Goal: Transaction & Acquisition: Purchase product/service

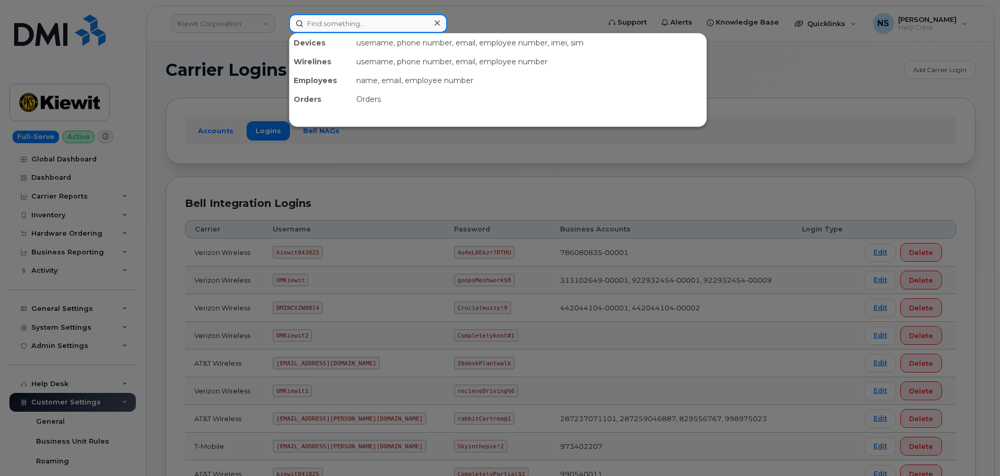
click at [363, 25] on input at bounding box center [368, 23] width 158 height 19
paste input "315-952-3606"
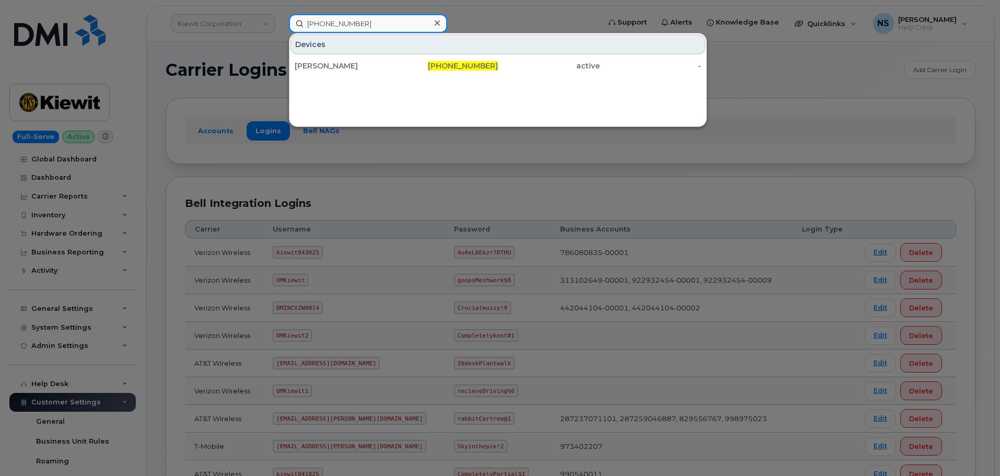
type input "315-952-3606"
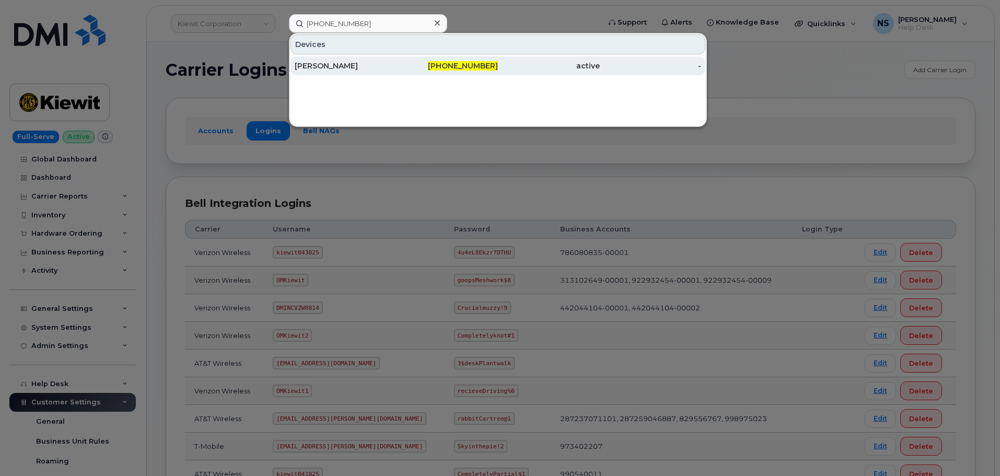
click at [362, 60] on div "FALVEY MARK" at bounding box center [346, 65] width 102 height 19
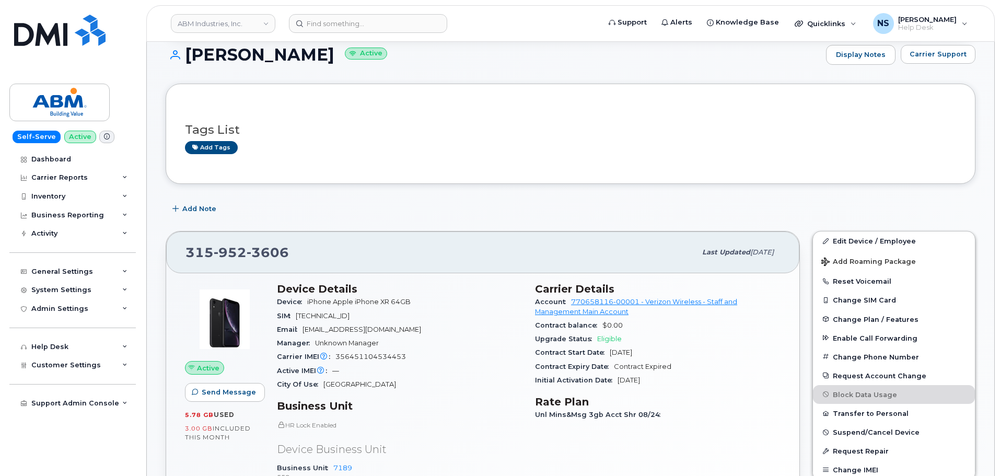
scroll to position [193, 0]
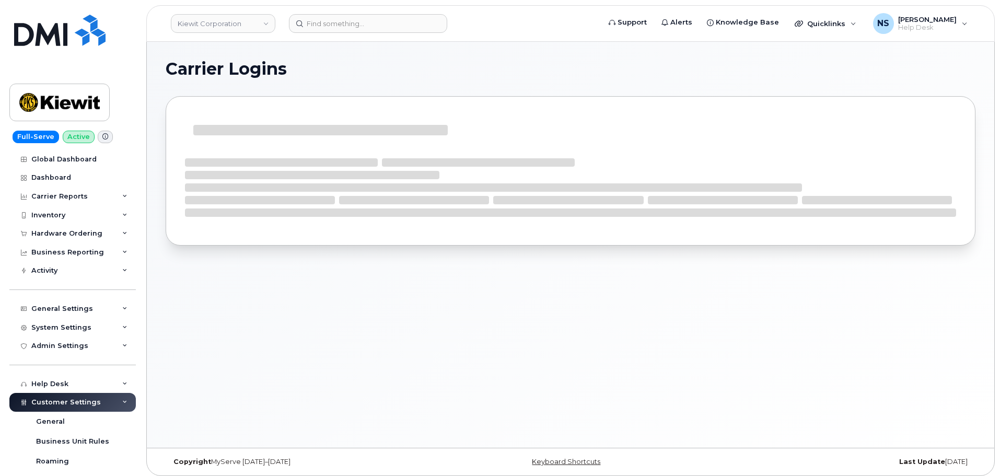
click at [324, 34] on header "Kiewit Corporation Support Alerts Knowledge Base Quicklinks Suspend / Cancel De…" at bounding box center [570, 23] width 849 height 37
click at [333, 23] on input at bounding box center [368, 23] width 158 height 19
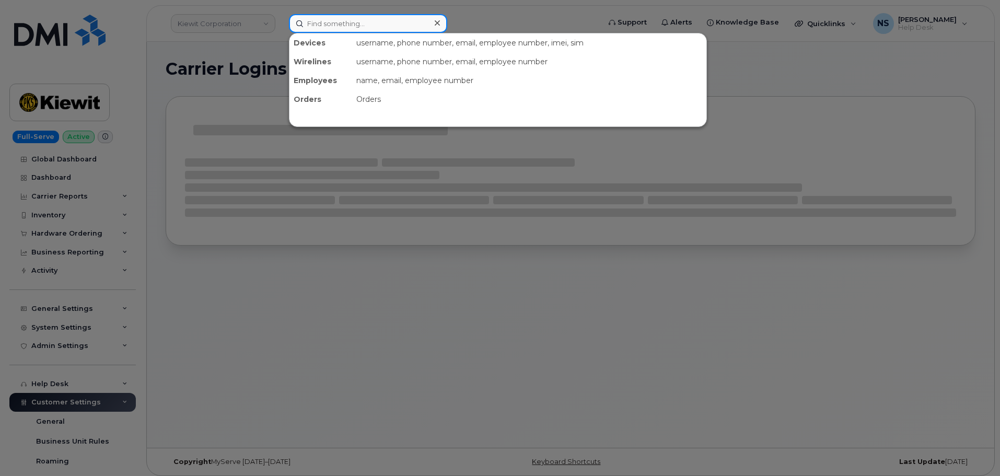
paste input "300282"
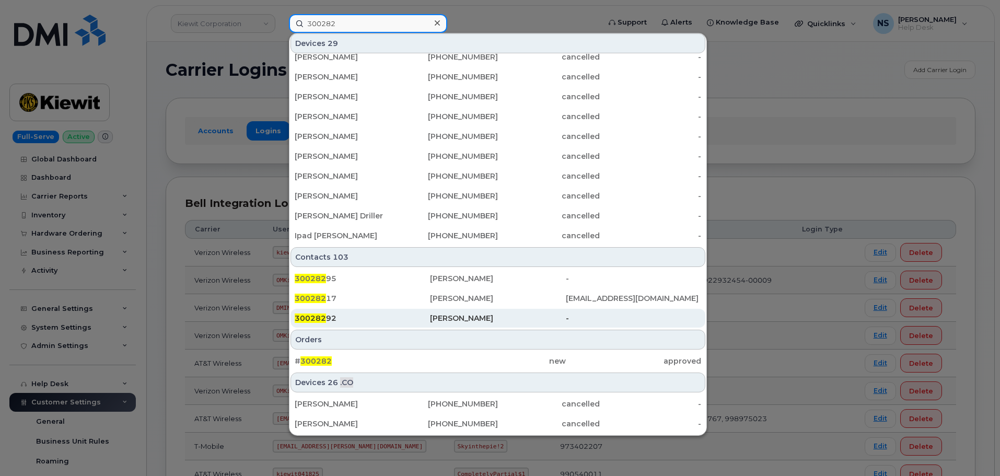
scroll to position [309, 0]
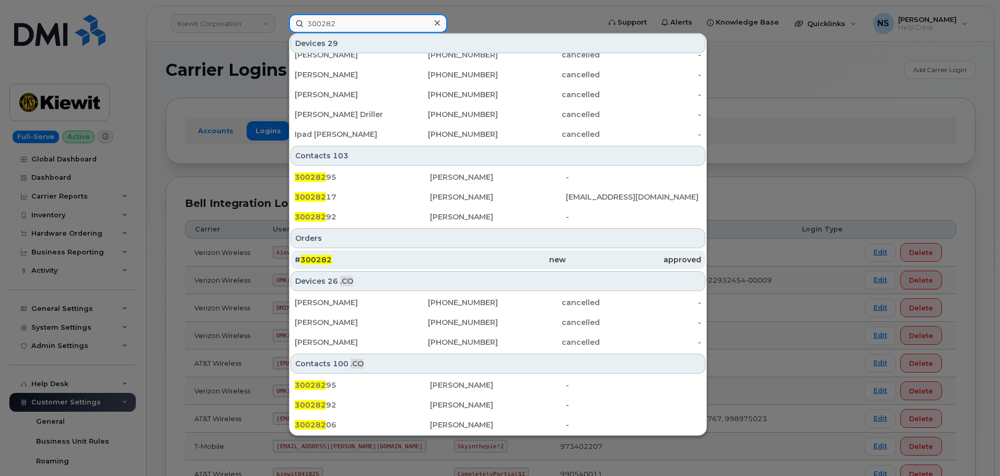
type input "300282"
click at [454, 258] on div "new" at bounding box center [497, 260] width 135 height 10
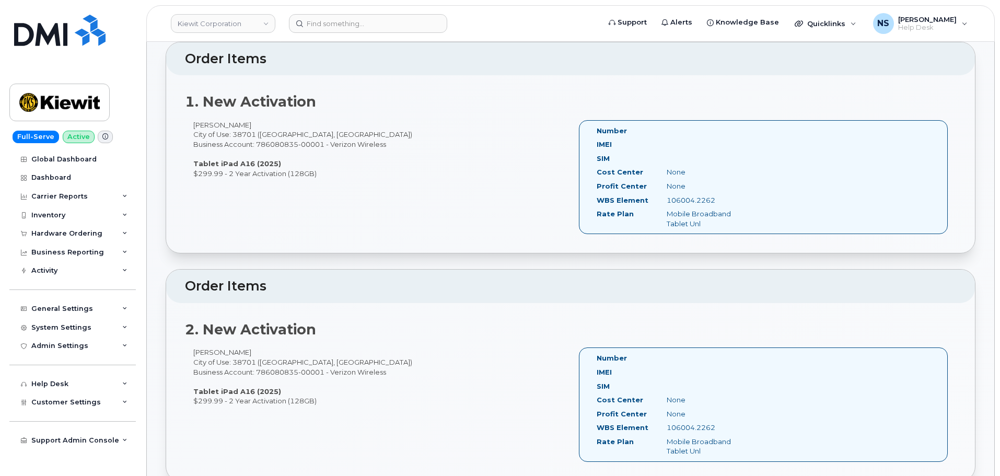
scroll to position [314, 0]
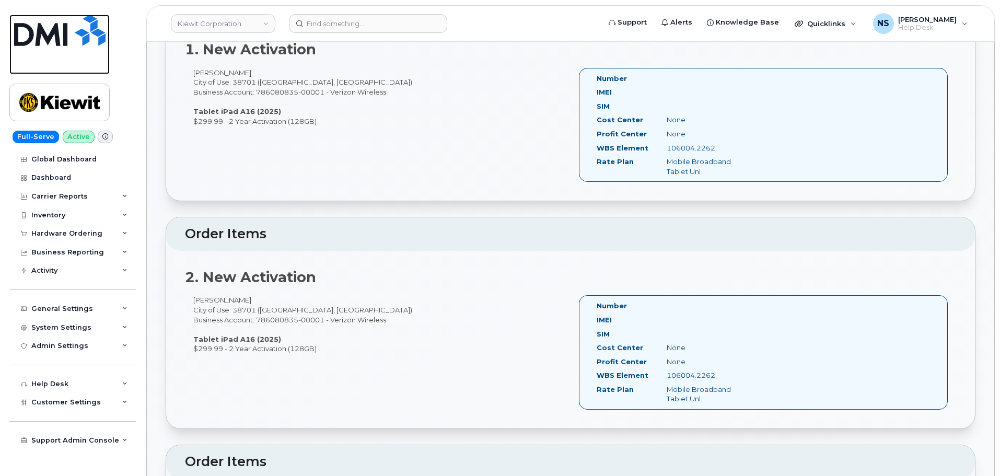
drag, startPoint x: 90, startPoint y: 43, endPoint x: 260, endPoint y: 52, distance: 169.6
click at [90, 43] on img at bounding box center [59, 30] width 91 height 31
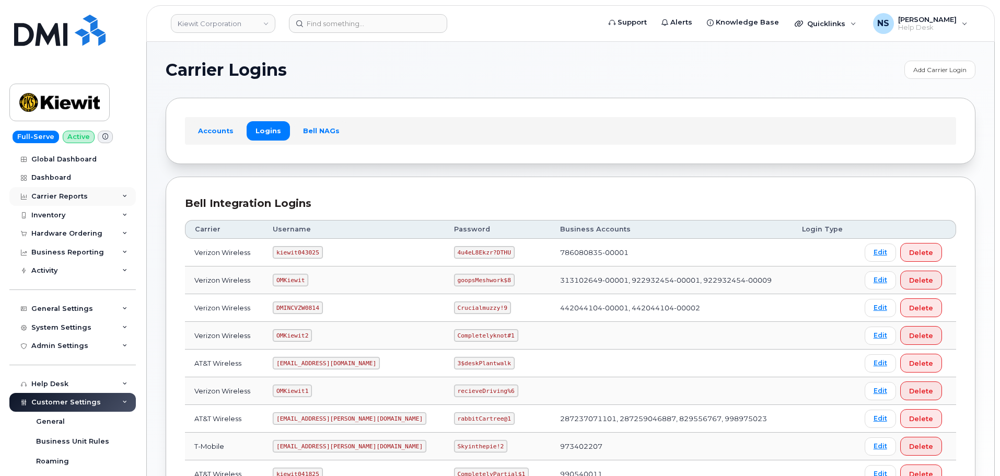
click at [73, 199] on div "Carrier Reports" at bounding box center [59, 196] width 56 height 8
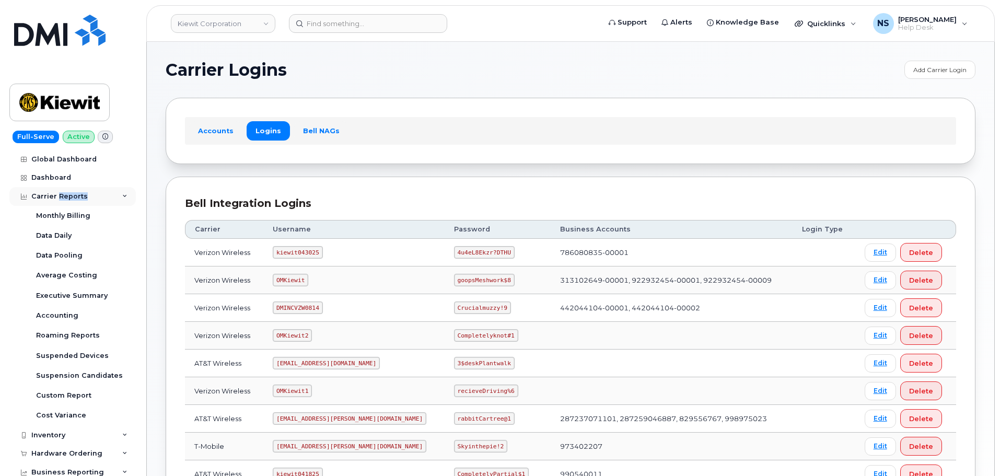
click at [72, 200] on div "Carrier Reports" at bounding box center [59, 196] width 56 height 8
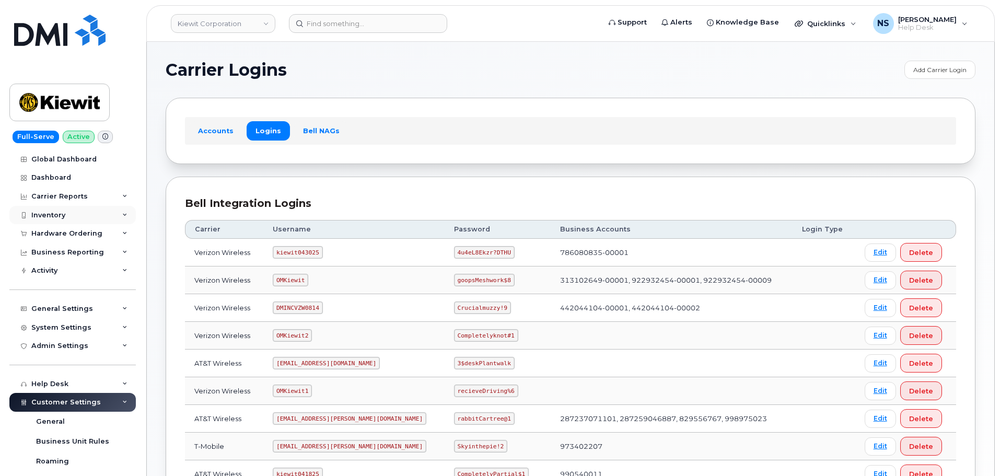
drag, startPoint x: 65, startPoint y: 218, endPoint x: 66, endPoint y: 223, distance: 5.3
click at [65, 217] on div "Inventory" at bounding box center [72, 215] width 126 height 19
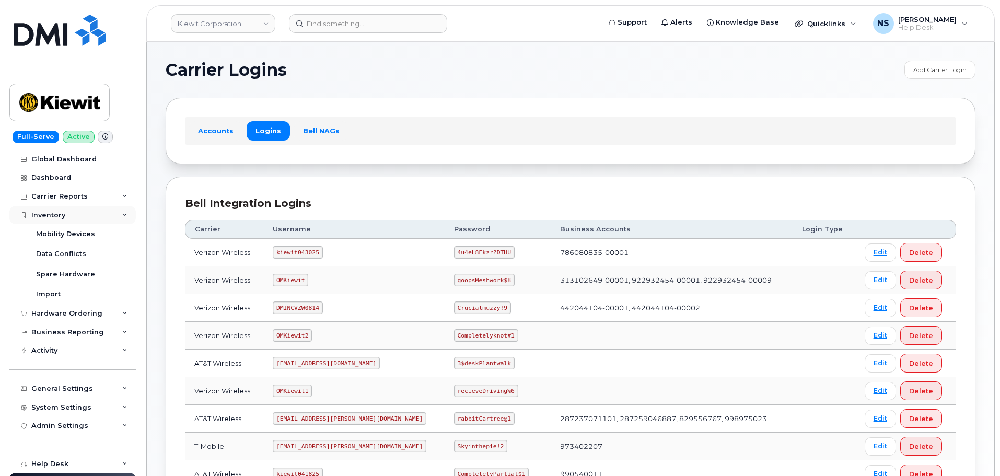
click at [55, 220] on div "Inventory" at bounding box center [72, 215] width 126 height 19
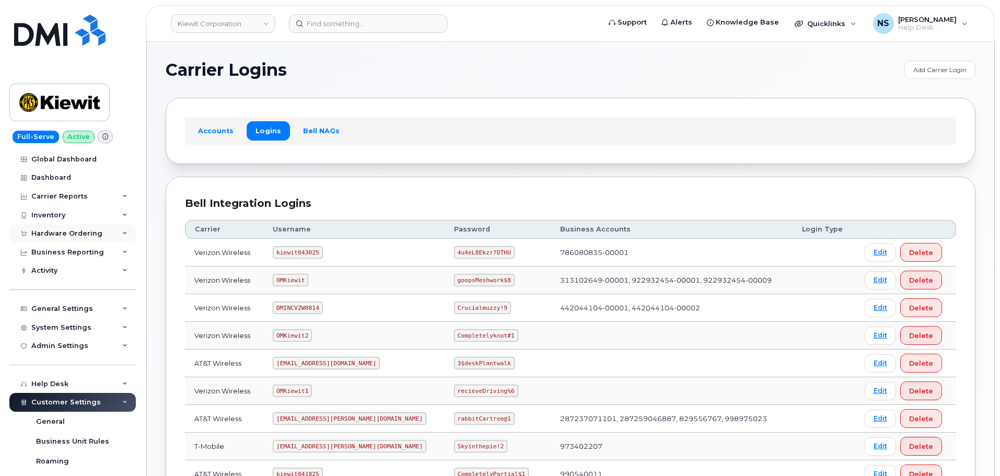
click at [56, 236] on div "Hardware Ordering" at bounding box center [66, 233] width 71 height 8
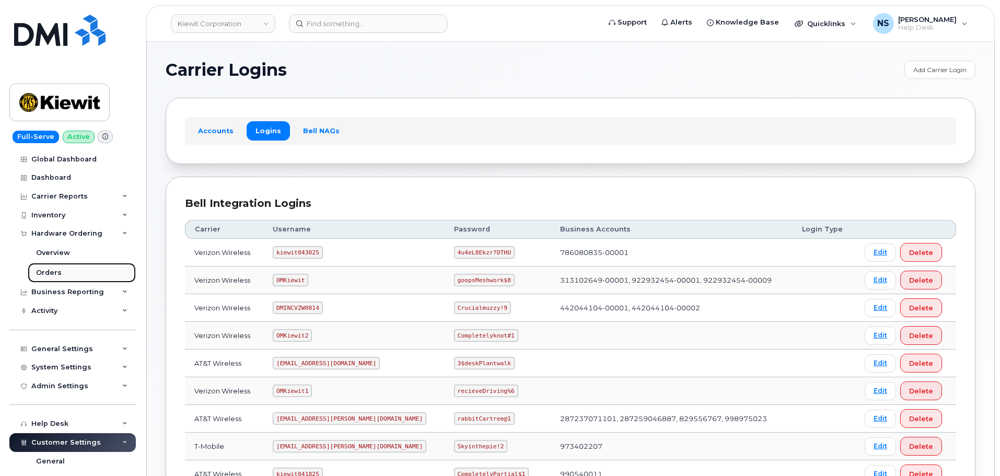
click at [33, 272] on link "Orders" at bounding box center [82, 273] width 108 height 20
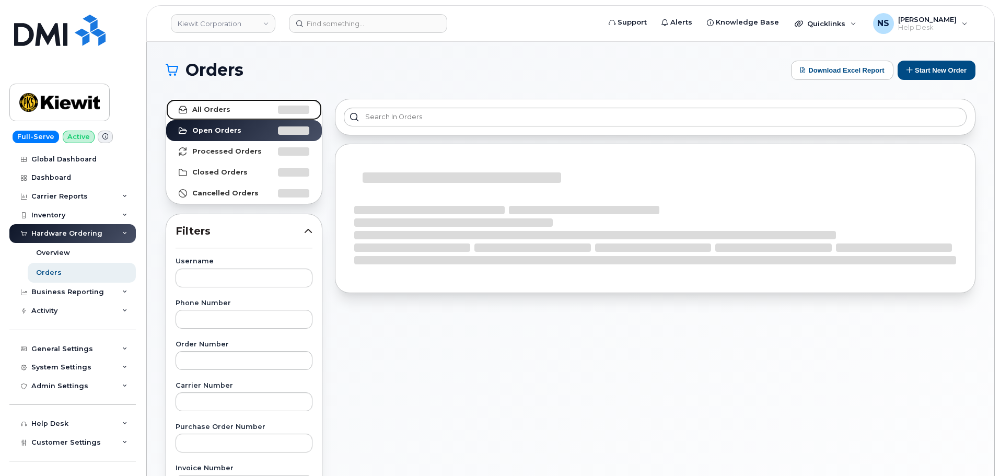
click at [224, 115] on link "All Orders" at bounding box center [244, 109] width 156 height 21
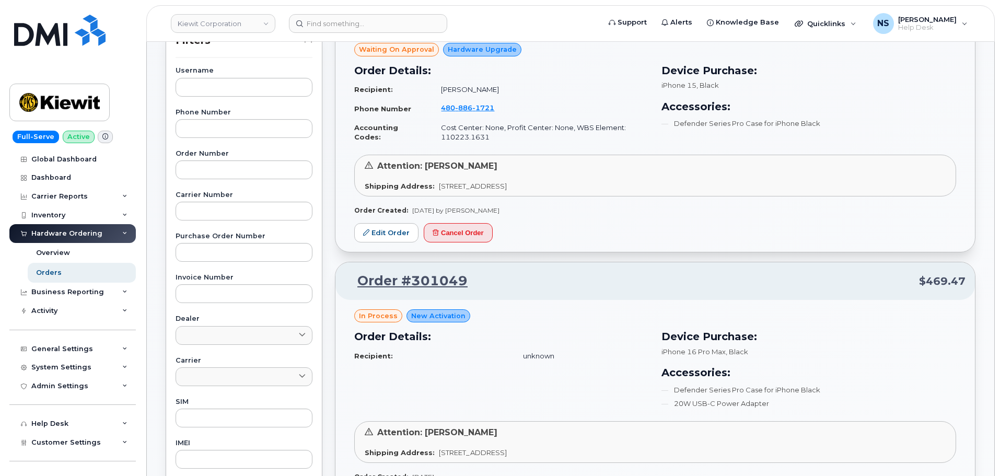
scroll to position [209, 0]
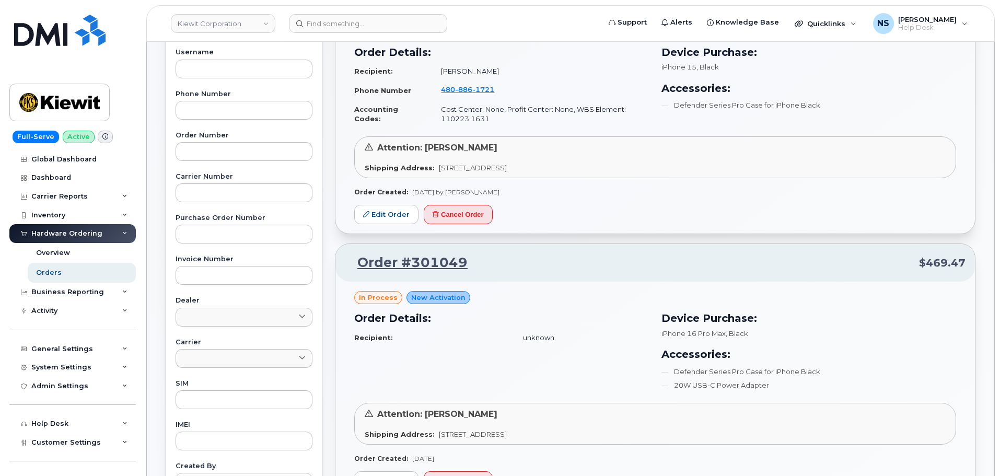
click at [220, 162] on div "Username Phone Number Order Number Carrier Number Purchase Order Number Invoice…" at bounding box center [244, 291] width 162 height 484
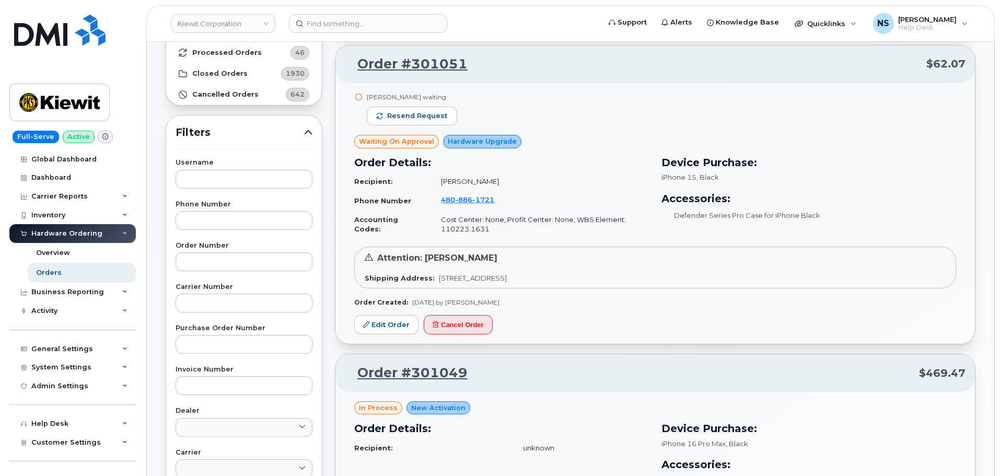
scroll to position [0, 0]
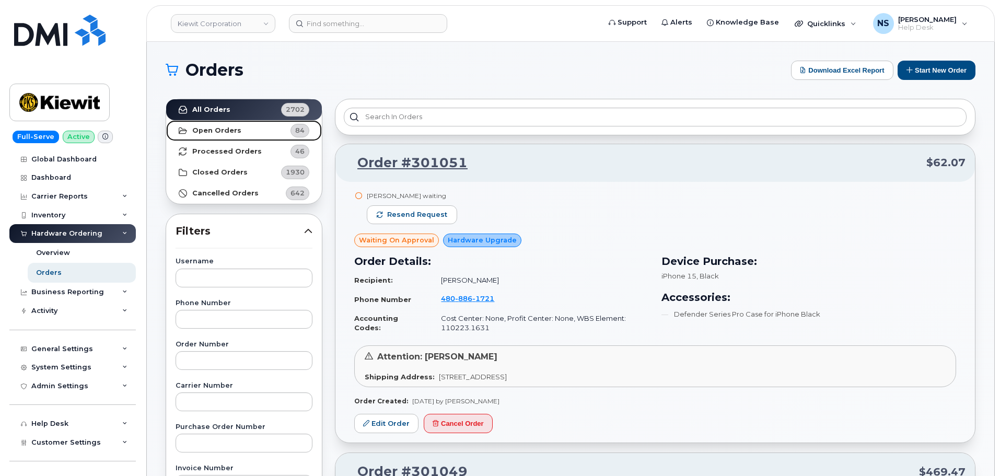
click at [250, 129] on link "Open Orders 84" at bounding box center [244, 130] width 156 height 21
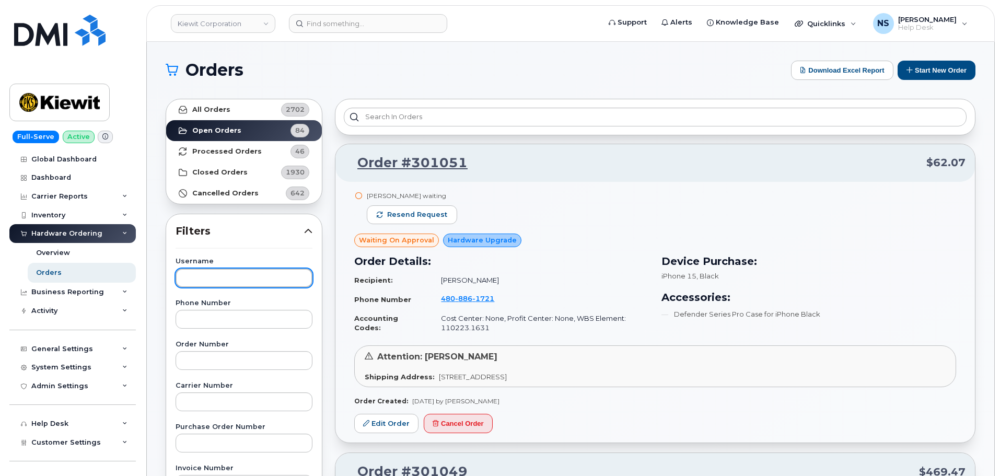
click at [251, 277] on input "text" at bounding box center [244, 278] width 137 height 19
paste input "Brandon Rudge"
type input "Brandon Rudge"
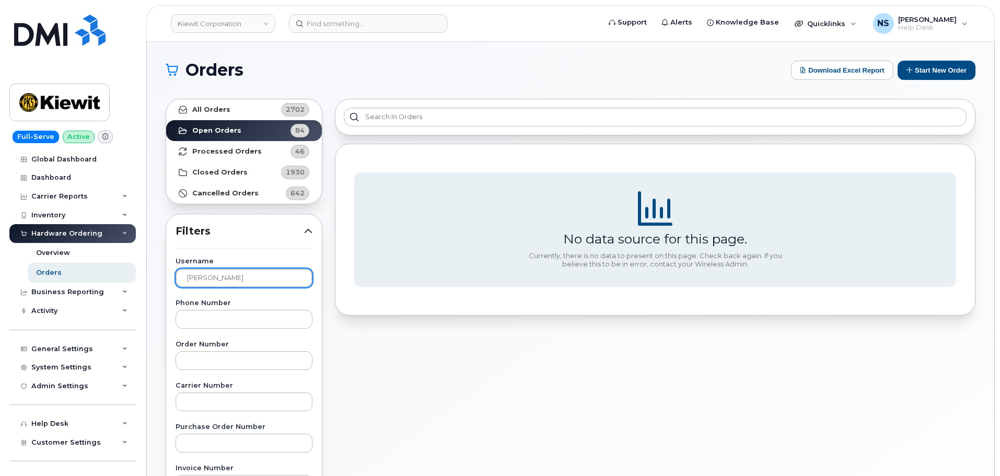
click at [248, 272] on input "[PERSON_NAME]" at bounding box center [244, 278] width 137 height 19
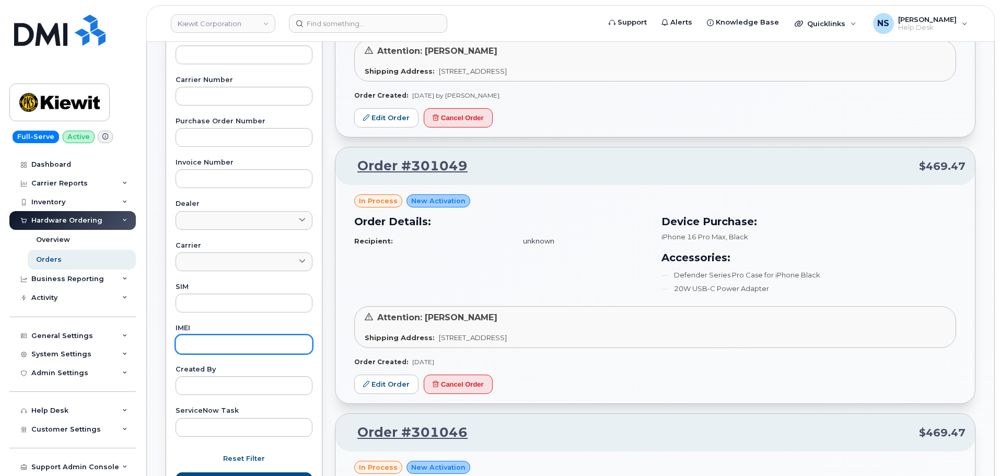
scroll to position [366, 0]
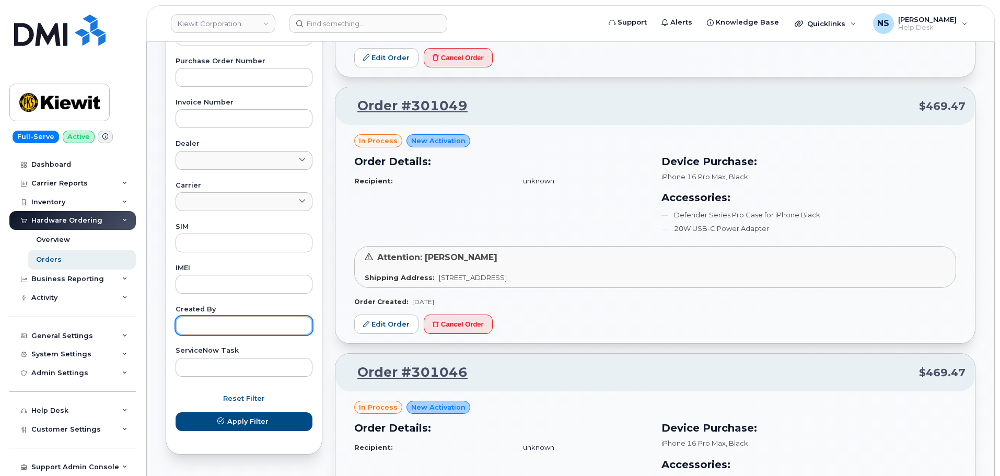
click at [239, 329] on input "text" at bounding box center [244, 325] width 137 height 19
paste input "Gabriel Rains"
type input "Gabriel Rains"
click at [213, 438] on form "Username Phone Number Order Number Carrier Number Purchase Order Number Invoice…" at bounding box center [244, 168] width 137 height 552
click at [216, 432] on form "Username Phone Number Order Number Carrier Number Purchase Order Number Invoice…" at bounding box center [244, 168] width 137 height 552
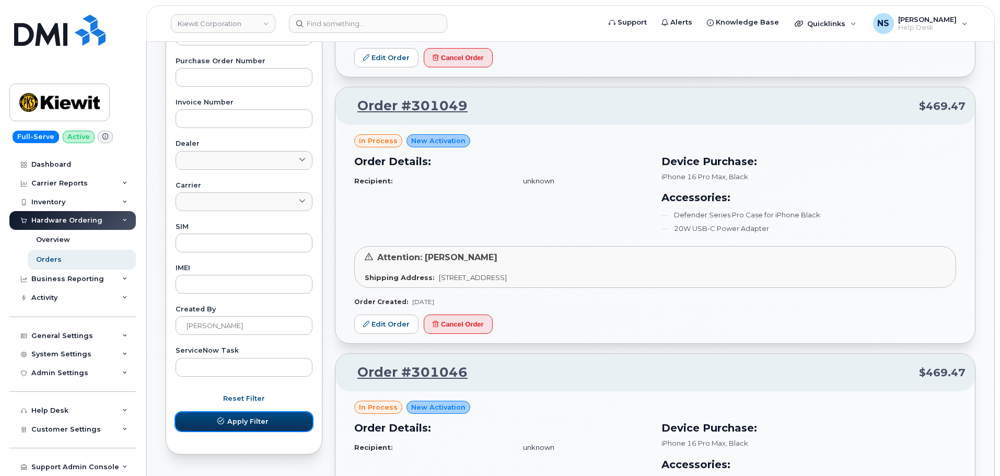
click at [248, 414] on button "Apply Filter" at bounding box center [244, 421] width 137 height 19
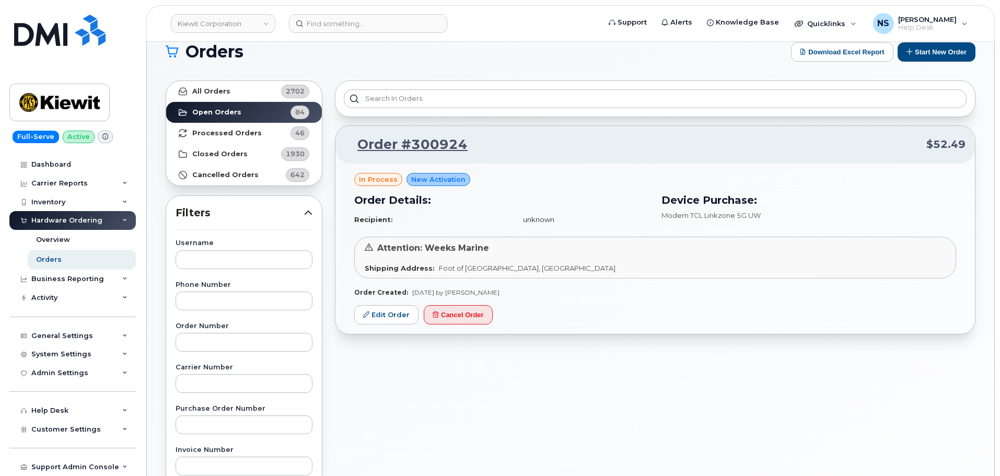
scroll to position [0, 0]
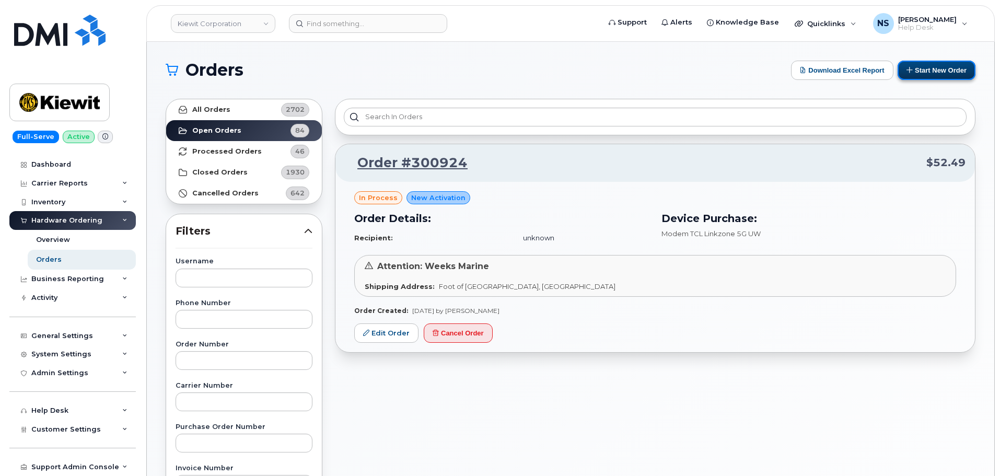
click at [930, 61] on button "Start New Order" at bounding box center [937, 70] width 78 height 19
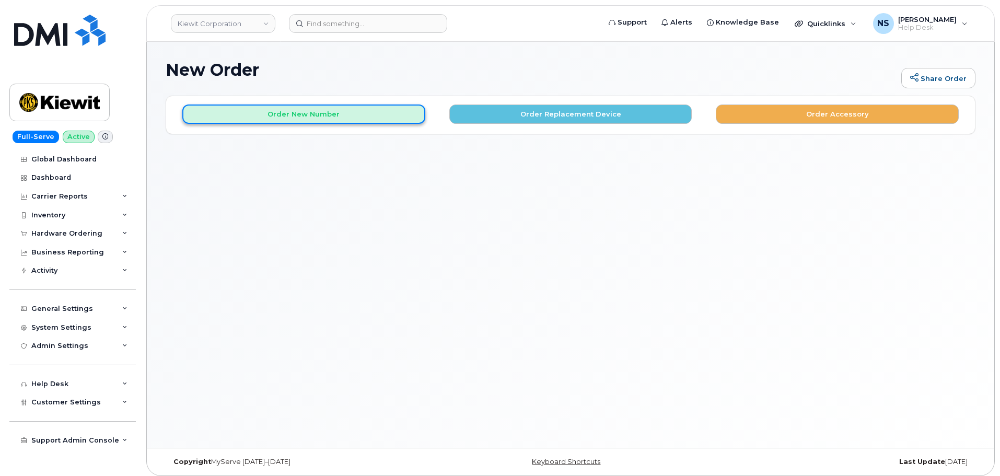
click at [382, 110] on button "Order New Number" at bounding box center [303, 114] width 243 height 19
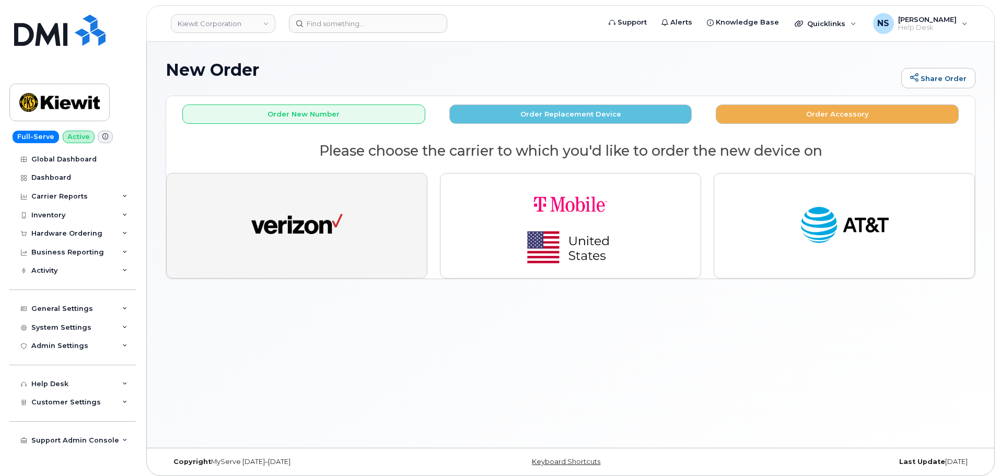
click at [343, 209] on button "button" at bounding box center [296, 226] width 261 height 106
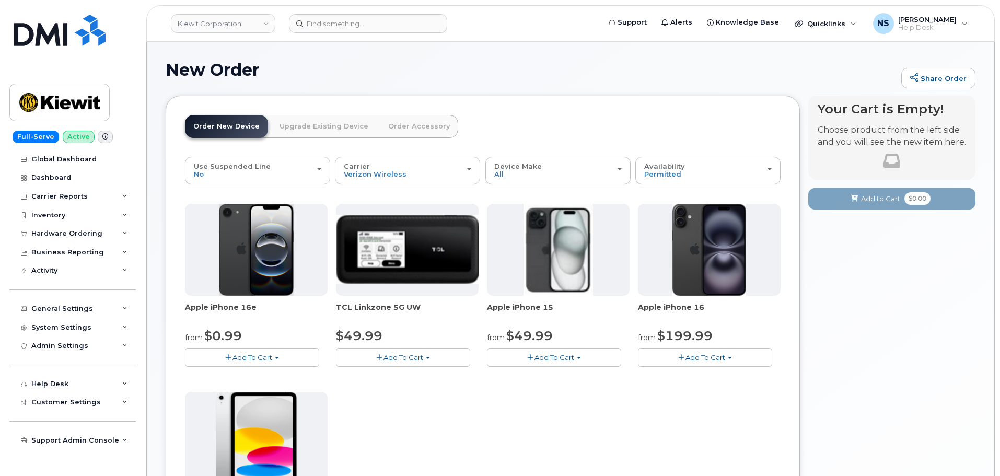
click at [240, 362] on button "Add To Cart" at bounding box center [252, 357] width 134 height 18
click at [250, 354] on span "Add To Cart" at bounding box center [253, 357] width 40 height 8
click at [476, 400] on div "Apple iPhone 16e from $0.99 Add To Cart $0.99 - 2 Year Activation (128GB) $599.…" at bounding box center [483, 388] width 596 height 368
click at [554, 353] on span "Add To Cart" at bounding box center [555, 357] width 40 height 8
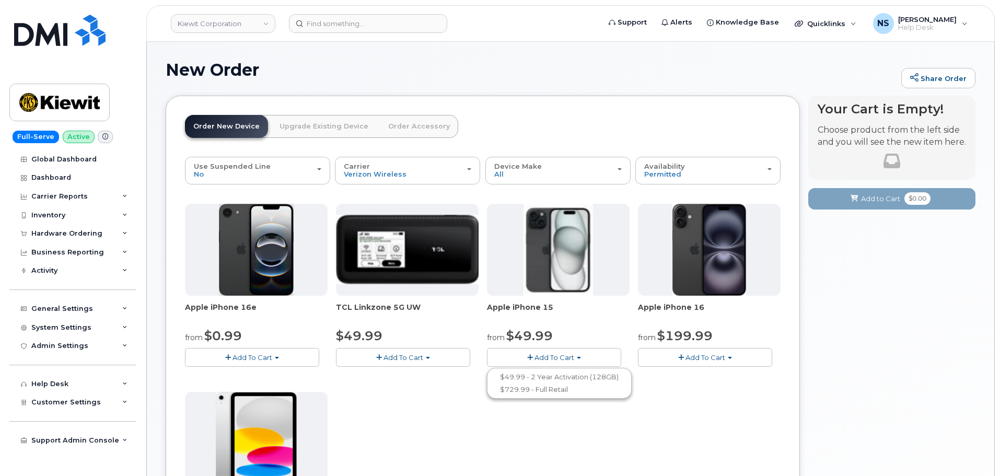
click at [421, 403] on div "Apple iPhone 16e from $0.99 Add To Cart $0.99 - 2 Year Activation (128GB) $599.…" at bounding box center [483, 388] width 596 height 368
drag, startPoint x: 505, startPoint y: 359, endPoint x: 510, endPoint y: 375, distance: 16.9
click at [511, 360] on button "Add To Cart" at bounding box center [554, 357] width 134 height 18
click at [512, 379] on link "$49.99 - 2 Year Activation (128GB)" at bounding box center [560, 377] width 140 height 13
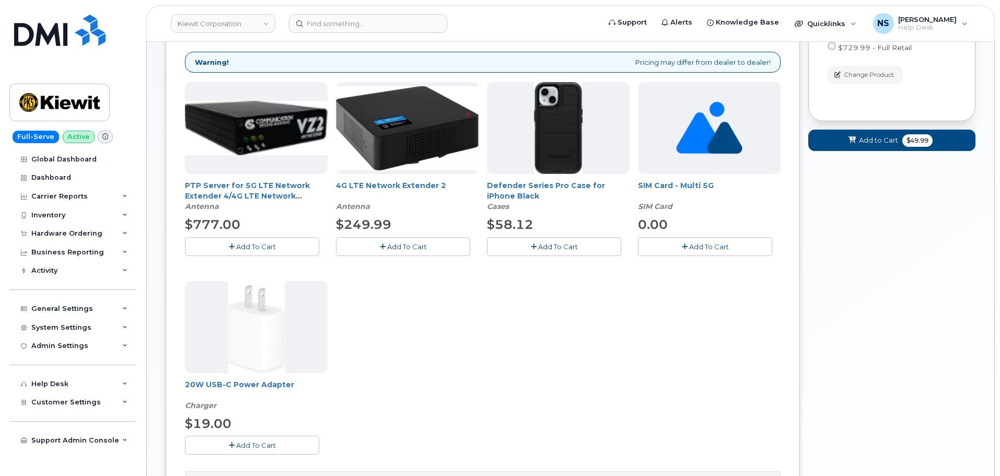
scroll to position [157, 0]
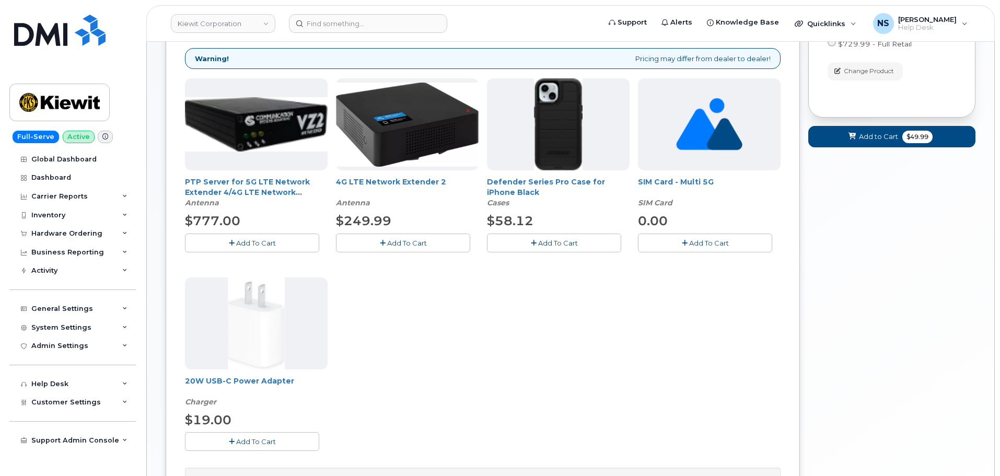
click at [537, 241] on button "Add To Cart" at bounding box center [554, 243] width 134 height 18
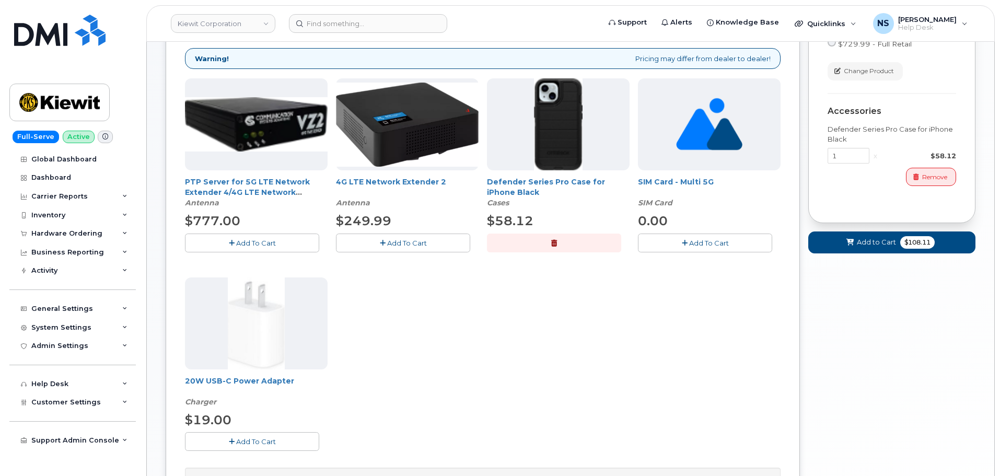
click at [250, 434] on button "Add To Cart" at bounding box center [252, 441] width 134 height 18
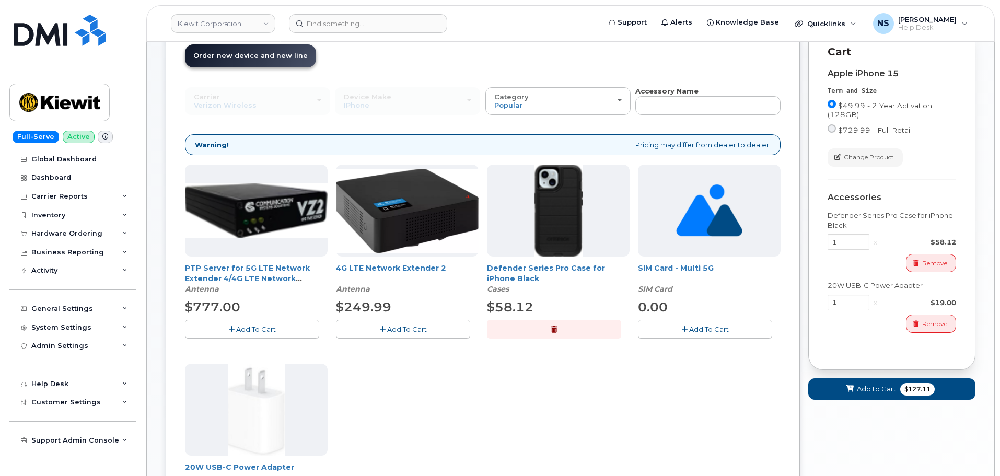
scroll to position [129, 0]
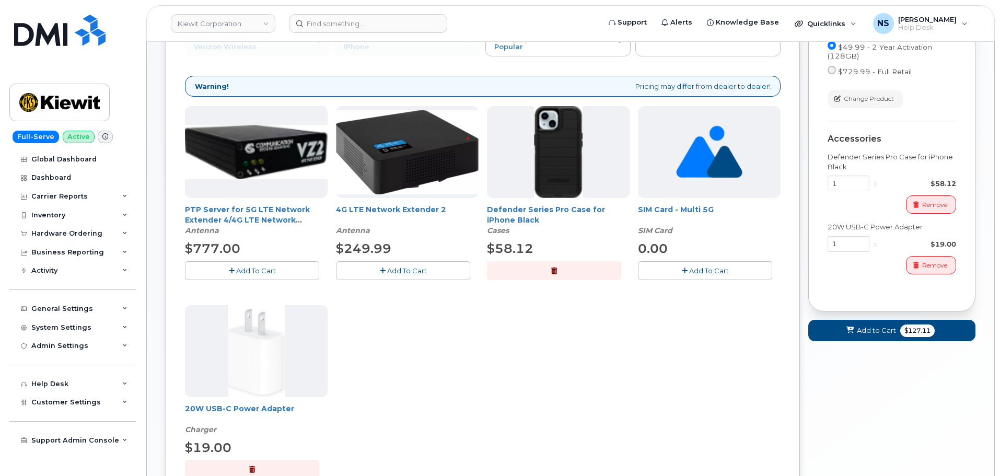
click at [862, 317] on form "Cart active suspended Carrier Device Additional cost to upgrading the device Se…" at bounding box center [892, 154] width 167 height 375
click at [862, 324] on button "Add to Cart $127.11" at bounding box center [892, 330] width 167 height 21
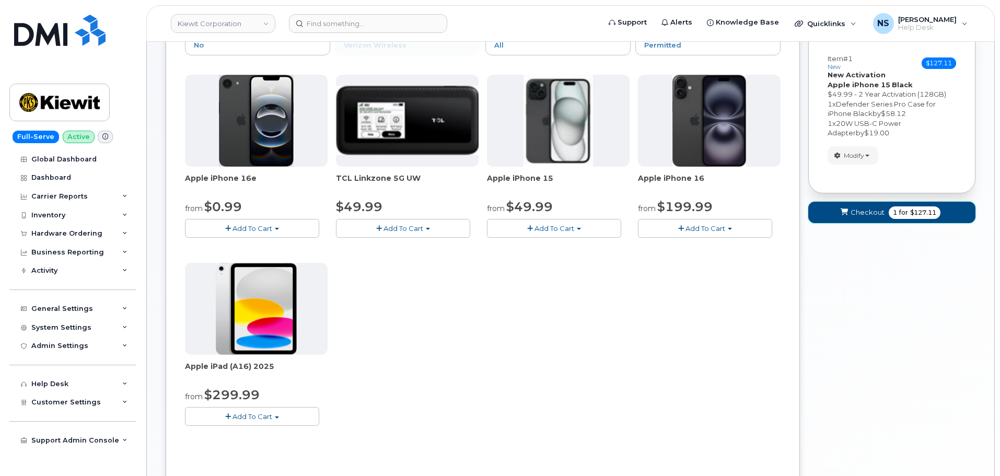
click at [859, 209] on span "Checkout" at bounding box center [868, 213] width 34 height 10
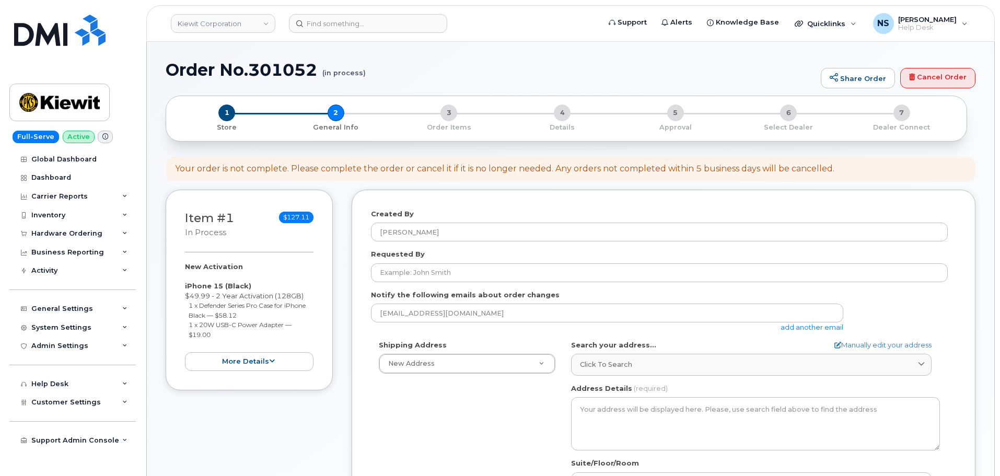
select select
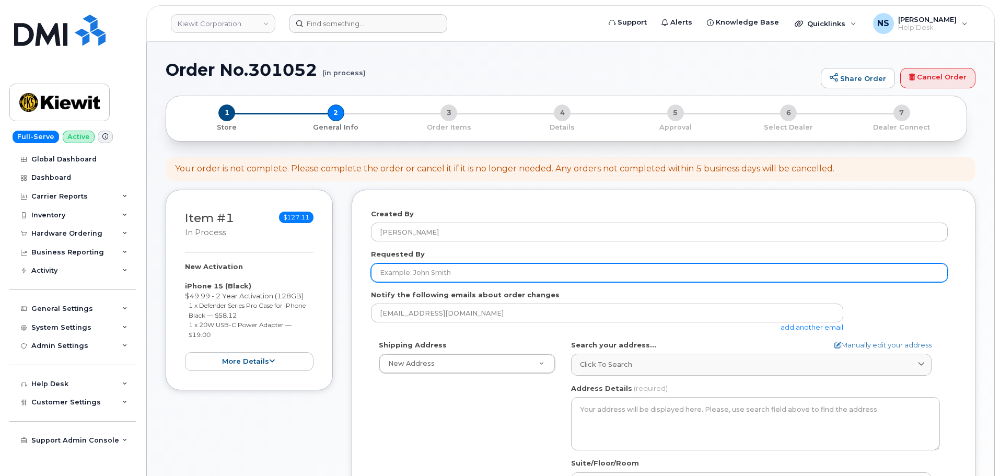
drag, startPoint x: 425, startPoint y: 272, endPoint x: 424, endPoint y: 31, distance: 241.0
click at [425, 265] on input "Requested By" at bounding box center [659, 272] width 577 height 19
paste input "[PERSON_NAME]"
type input "[PERSON_NAME]"
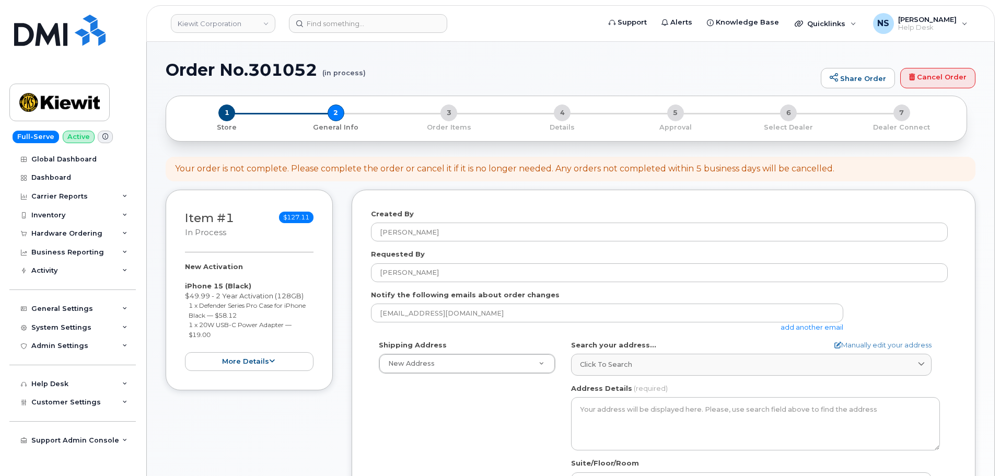
click at [393, 465] on div "Shipping Address New Address New Address 8880 Penrose Ln 4650 Business Center D…" at bounding box center [659, 460] width 577 height 240
click at [803, 331] on link "add another email" at bounding box center [812, 327] width 63 height 8
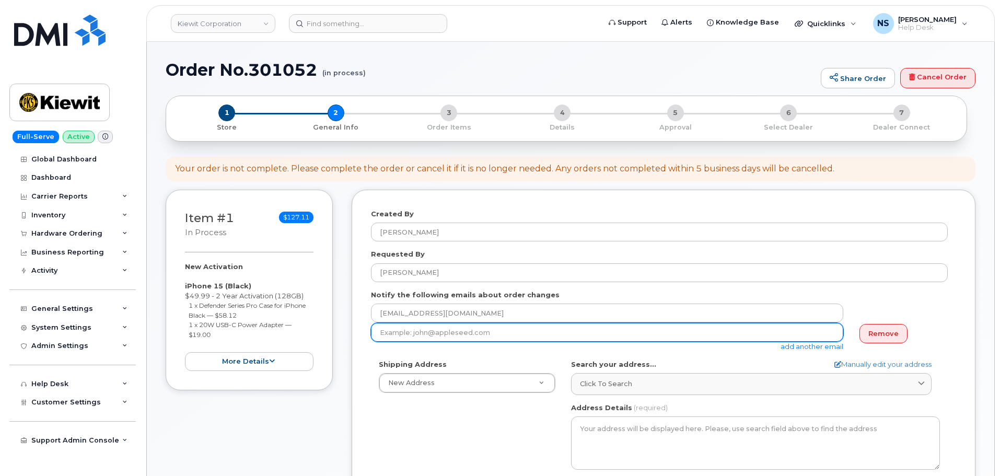
drag, startPoint x: 422, startPoint y: 325, endPoint x: 425, endPoint y: 333, distance: 8.9
click at [422, 325] on input "email" at bounding box center [607, 332] width 473 height 19
paste input "BRANDON.RUDGE@KIEWIT.COM"
type input "BRANDON.RUDGE@KIEWIT.COM"
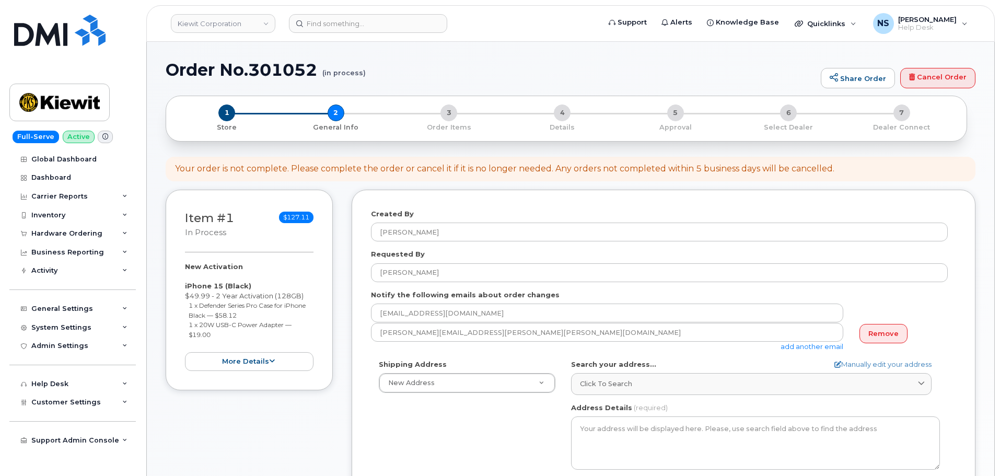
drag, startPoint x: 385, startPoint y: 456, endPoint x: 393, endPoint y: 445, distance: 13.2
click at [385, 456] on div "Shipping Address New Address New Address 8880 Penrose Ln 4650 Business Center D…" at bounding box center [659, 480] width 577 height 240
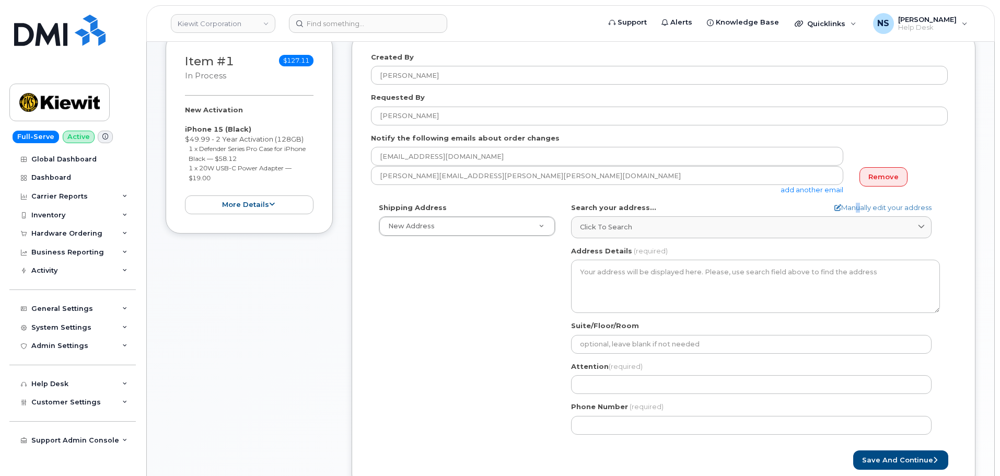
click at [854, 199] on form "Created By Noah Shelton Requested By Brandon Rudge Notify the following emails …" at bounding box center [663, 261] width 585 height 418
drag, startPoint x: 853, startPoint y: 204, endPoint x: 840, endPoint y: 221, distance: 20.8
click at [853, 204] on link "Manually edit your address" at bounding box center [883, 208] width 97 height 10
select select
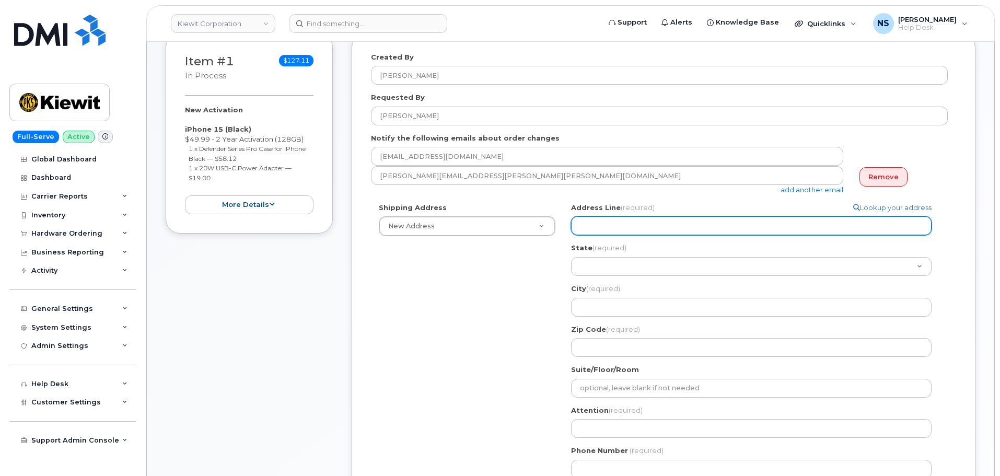
drag, startPoint x: 602, startPoint y: 225, endPoint x: 612, endPoint y: 226, distance: 10.1
click at [602, 225] on input "Address Line (required)" at bounding box center [751, 225] width 361 height 19
paste input "12806 Rio Lindo St. Rosharon, Texas 77583"
select select
type input "12806 Rio Lindo St. Rosharon, Texas 77583"
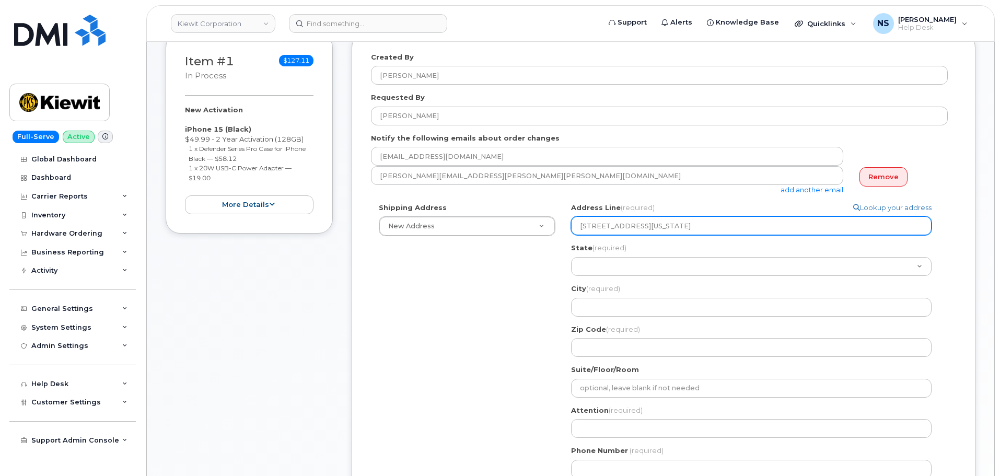
drag, startPoint x: 743, startPoint y: 221, endPoint x: 647, endPoint y: 225, distance: 96.3
click at [647, 225] on input "12806 Rio Lindo St. Rosharon, Texas 77583" at bounding box center [751, 225] width 361 height 19
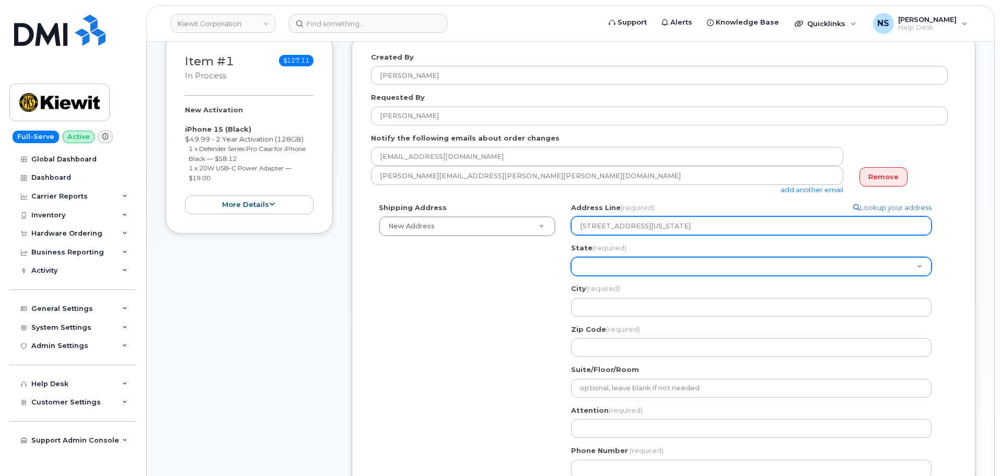
select select
type input "12806 Rio Lindo St."
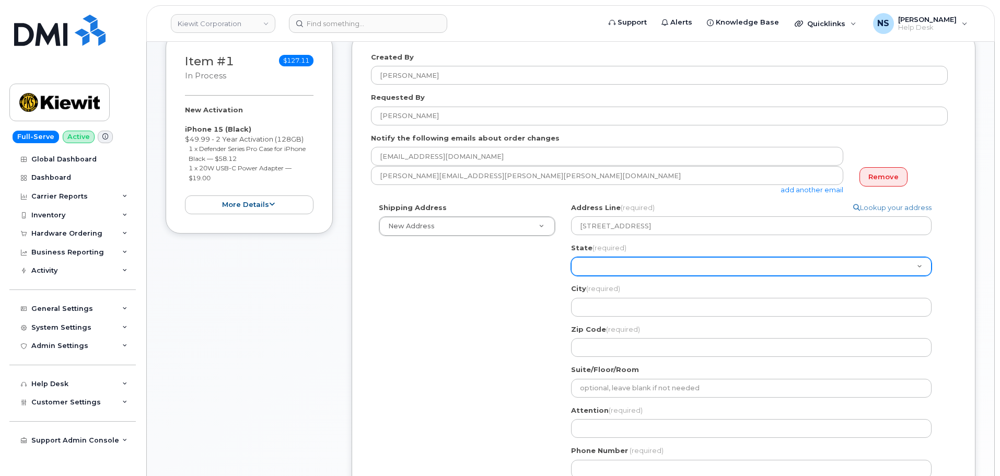
click at [674, 270] on select "Alabama Alaska American Samoa Arizona Arkansas California Colorado Connecticut …" at bounding box center [751, 266] width 361 height 19
click at [681, 269] on select "Alabama Alaska American Samoa Arizona Arkansas California Colorado Connecticut …" at bounding box center [751, 266] width 361 height 19
select select "TX"
click at [571, 257] on select "Alabama Alaska American Samoa Arizona Arkansas California Colorado Connecticut …" at bounding box center [751, 266] width 361 height 19
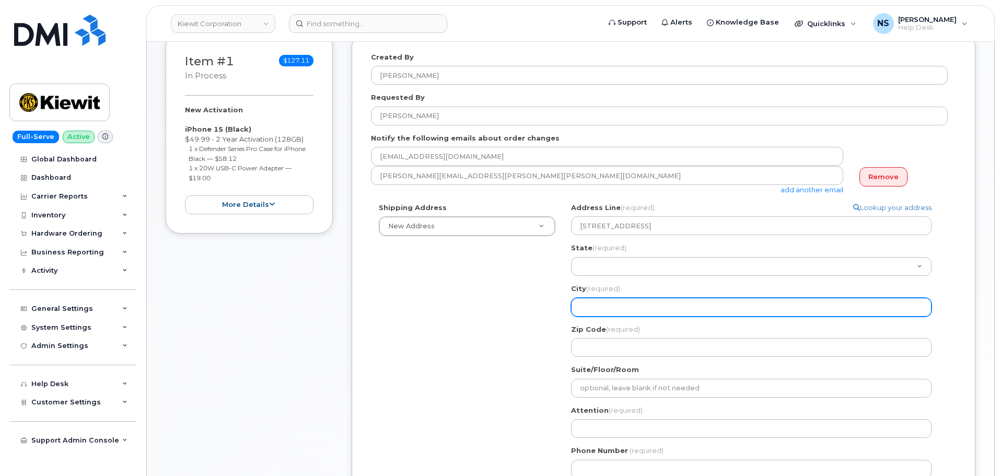
click at [637, 309] on input "City (required)" at bounding box center [751, 307] width 361 height 19
paste input "Rosharon, Texas 77583"
select select
type input "Rosharon, Texas 77583"
drag, startPoint x: 694, startPoint y: 312, endPoint x: 611, endPoint y: 313, distance: 83.1
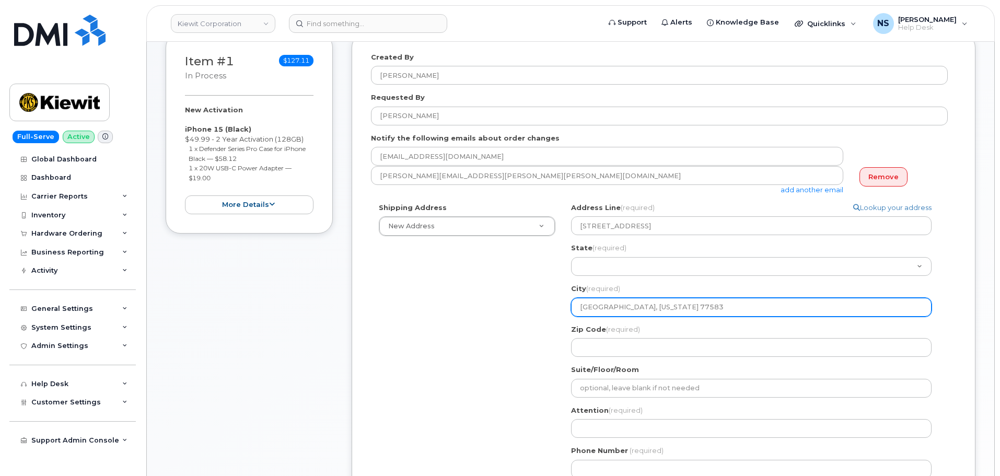
click at [611, 314] on input "Rosharon, Texas 77583" at bounding box center [751, 307] width 361 height 19
select select
type input "Rosharo"
select select
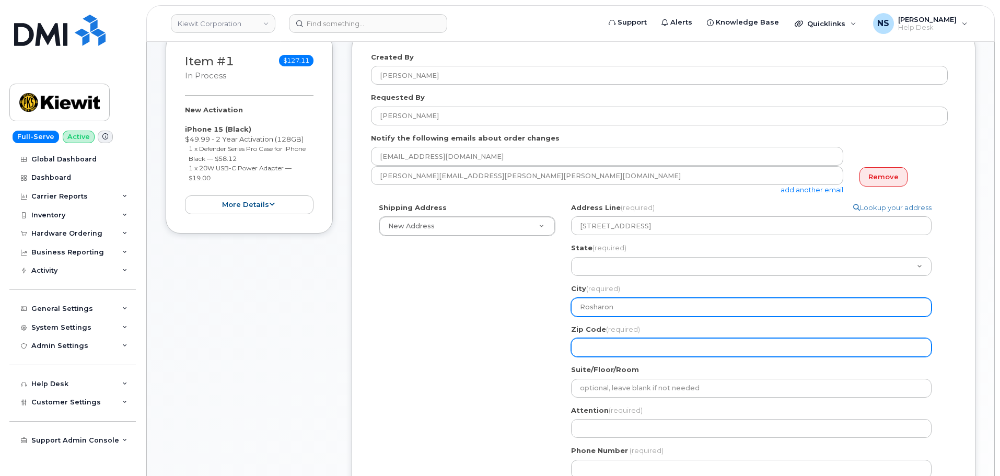
type input "Rosharon"
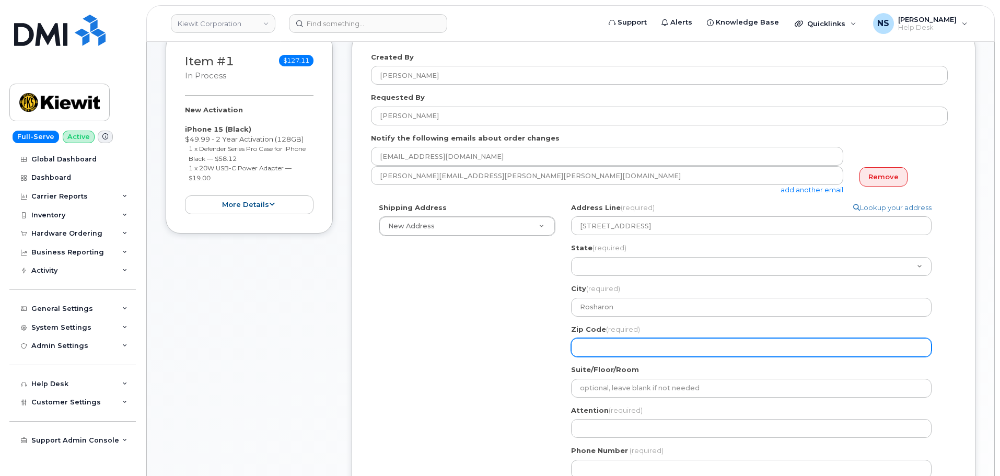
click at [640, 349] on input "Zip Code (required)" at bounding box center [751, 347] width 361 height 19
paste input "Rosharon, Texas 77583"
select select
type input "Rosharon, Texas 77583"
drag, startPoint x: 640, startPoint y: 351, endPoint x: 553, endPoint y: 356, distance: 87.4
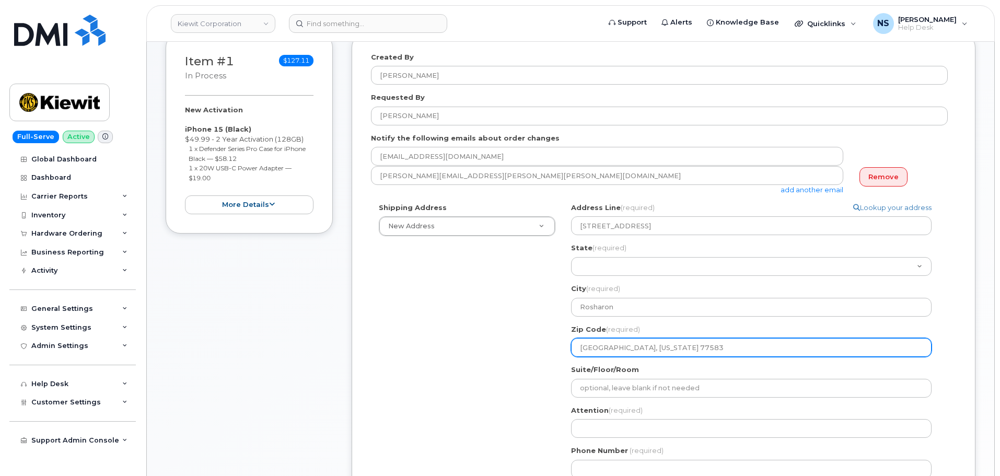
click at [553, 356] on div "Shipping Address New Address New Address 8880 Penrose Ln 4650 Business Center D…" at bounding box center [659, 345] width 577 height 284
select select
type input "77583"
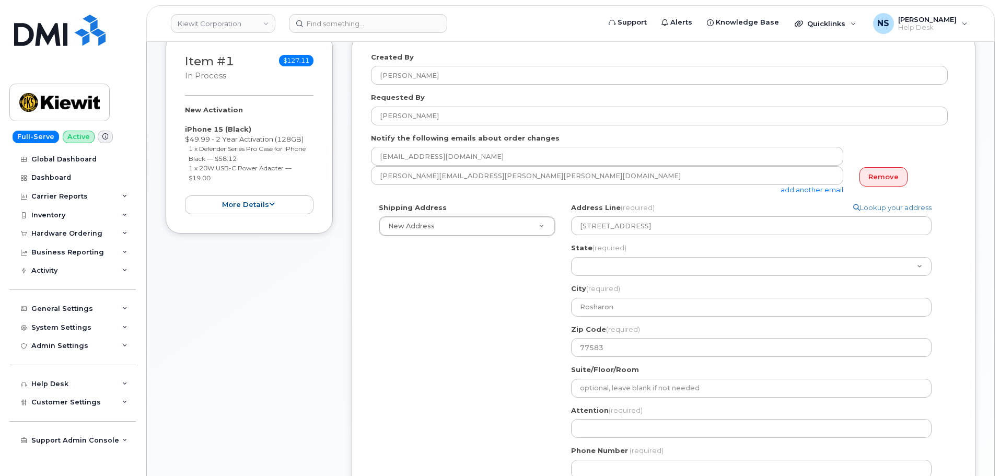
click at [486, 369] on div "Shipping Address New Address New Address 8880 Penrose Ln 4650 Business Center D…" at bounding box center [659, 345] width 577 height 284
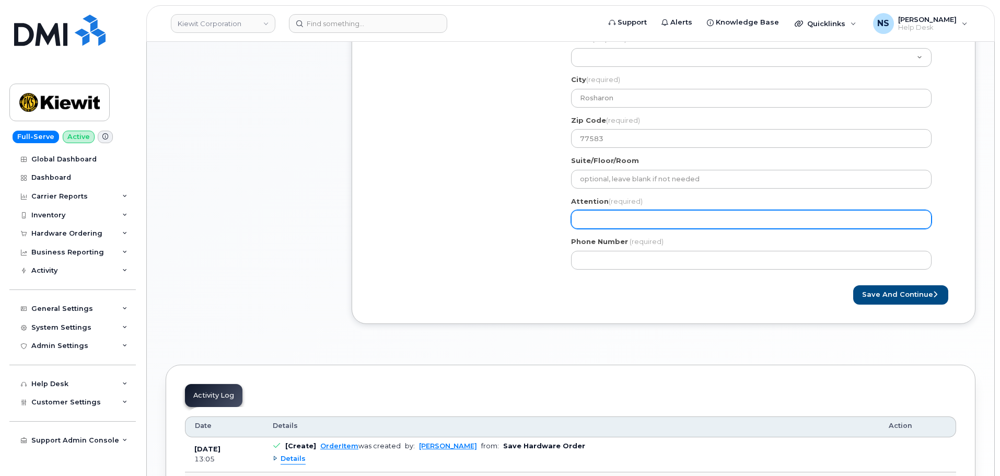
click at [631, 218] on input "Attention (required)" at bounding box center [751, 219] width 361 height 19
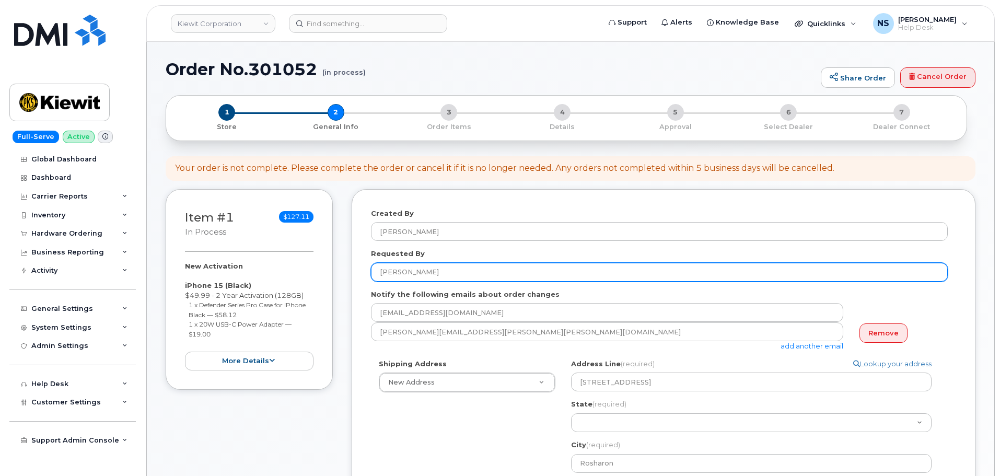
scroll to position [0, 0]
click at [432, 267] on input "Brandon Rudge" at bounding box center [659, 272] width 577 height 19
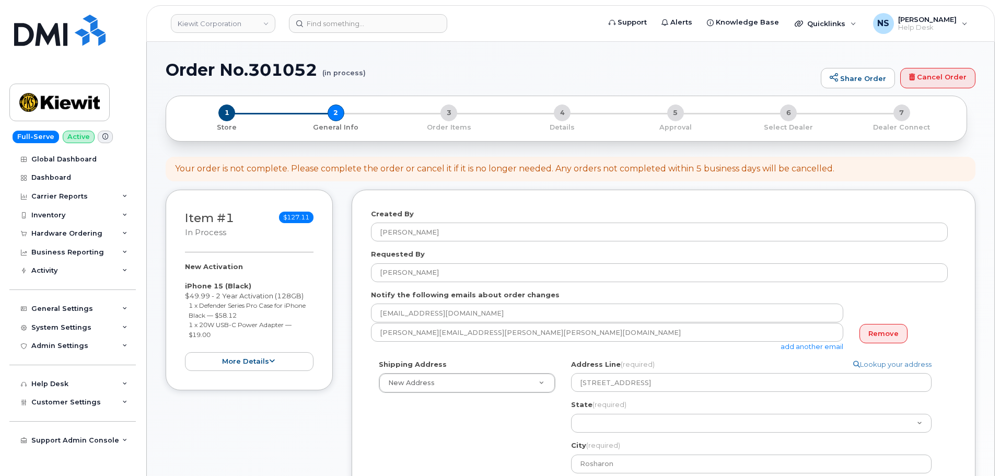
drag, startPoint x: 405, startPoint y: 444, endPoint x: 409, endPoint y: 435, distance: 9.4
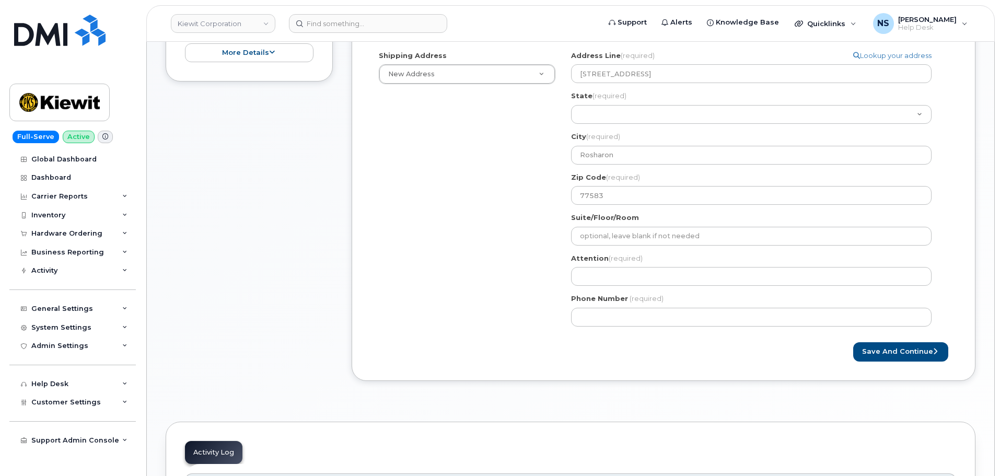
scroll to position [366, 0]
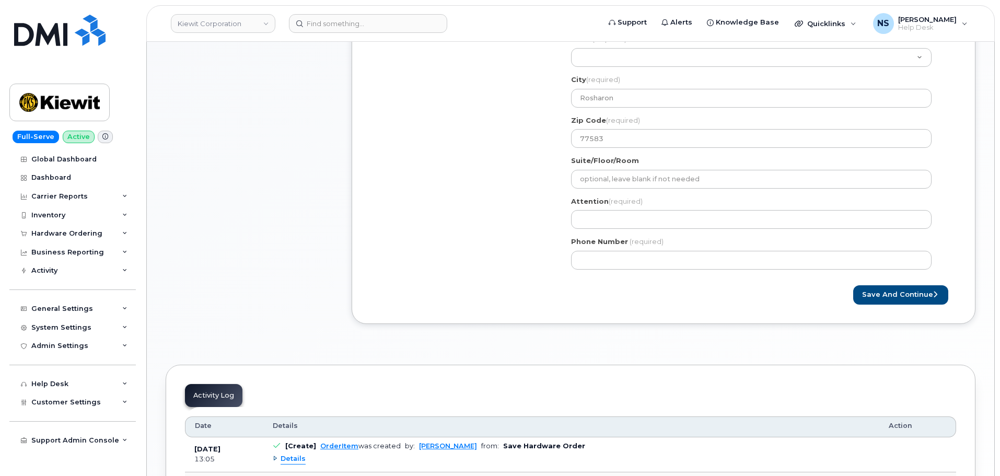
click at [606, 209] on div "Attention (required)" at bounding box center [755, 213] width 369 height 33
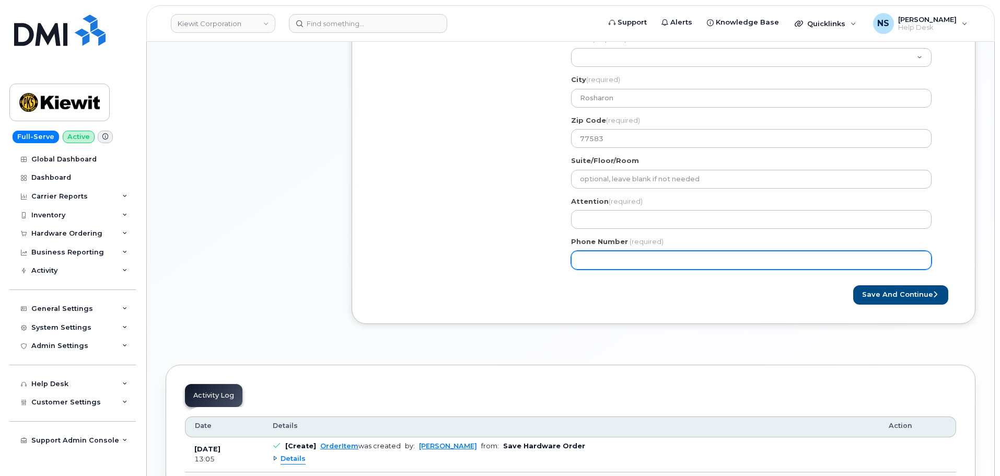
click at [600, 258] on input "Phone Number" at bounding box center [751, 260] width 361 height 19
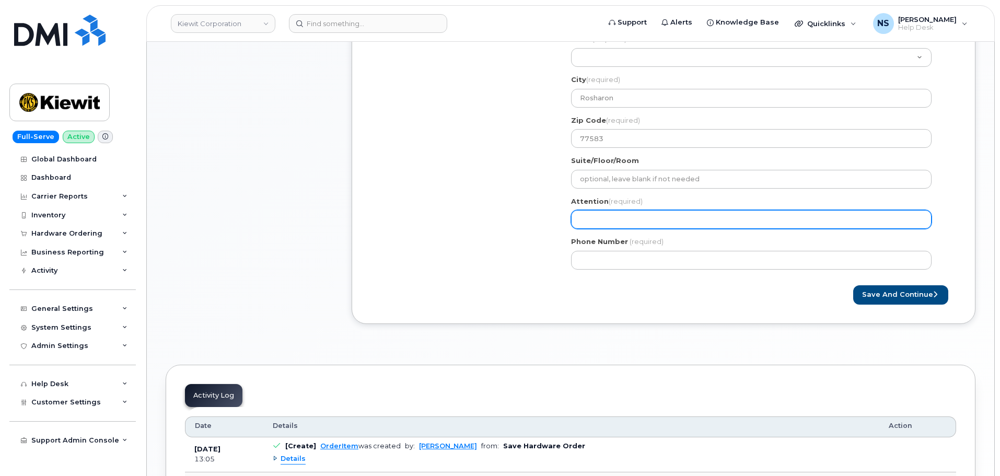
click at [597, 224] on input "Attention (required)" at bounding box center [751, 219] width 361 height 19
paste input "Brandon Rudge"
select select
type input "Brandon Rudge"
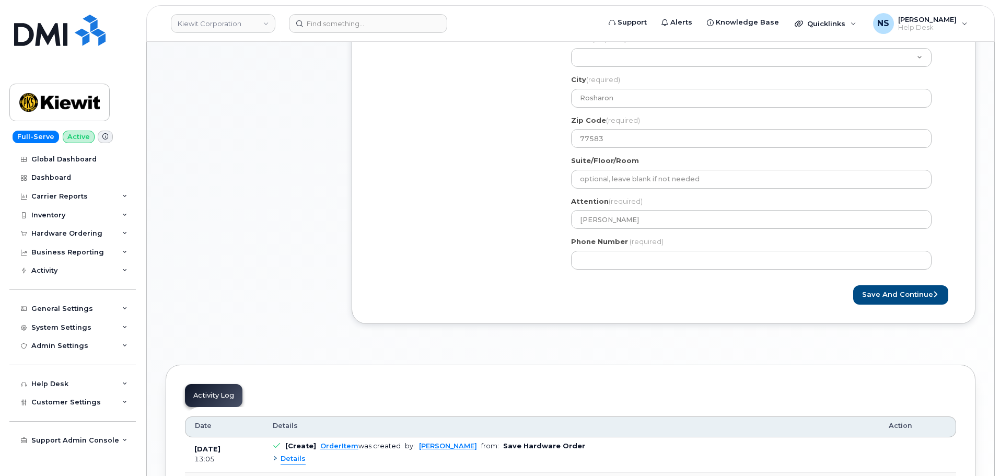
click at [524, 270] on form "Created By Noah Shelton Requested By Brandon Rudge Notify the following emails …" at bounding box center [663, 74] width 585 height 462
click at [599, 271] on div "TX Rosharon Search your address... Manually edit your address Click to search N…" at bounding box center [755, 136] width 385 height 284
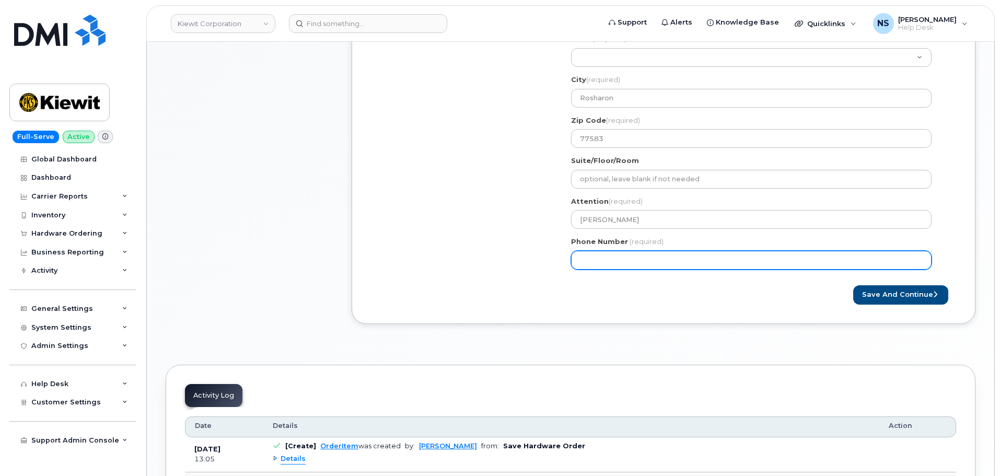
drag, startPoint x: 599, startPoint y: 271, endPoint x: 597, endPoint y: 264, distance: 6.5
click at [599, 269] on div "TX Rosharon Search your address... Manually edit your address Click to search N…" at bounding box center [755, 136] width 385 height 284
click at [597, 264] on input "Phone Number" at bounding box center [751, 260] width 361 height 19
paste input "7573291537"
select select
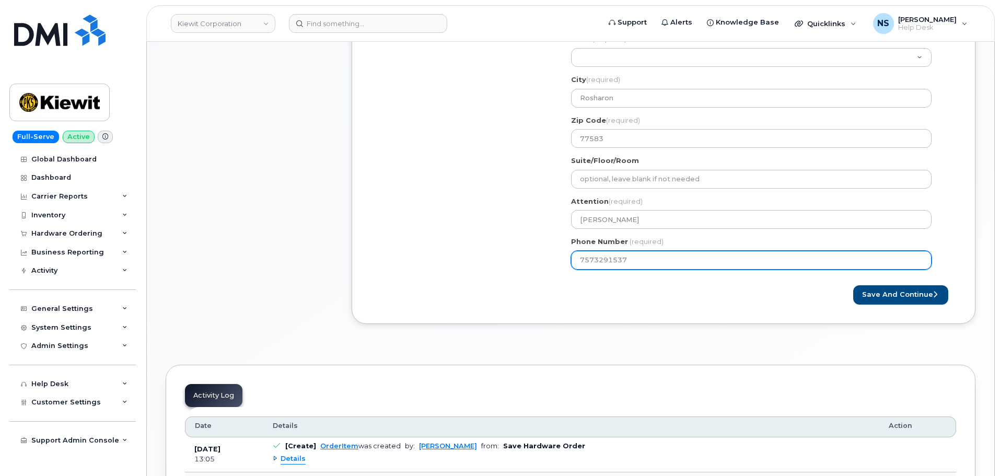
type input "7573291537"
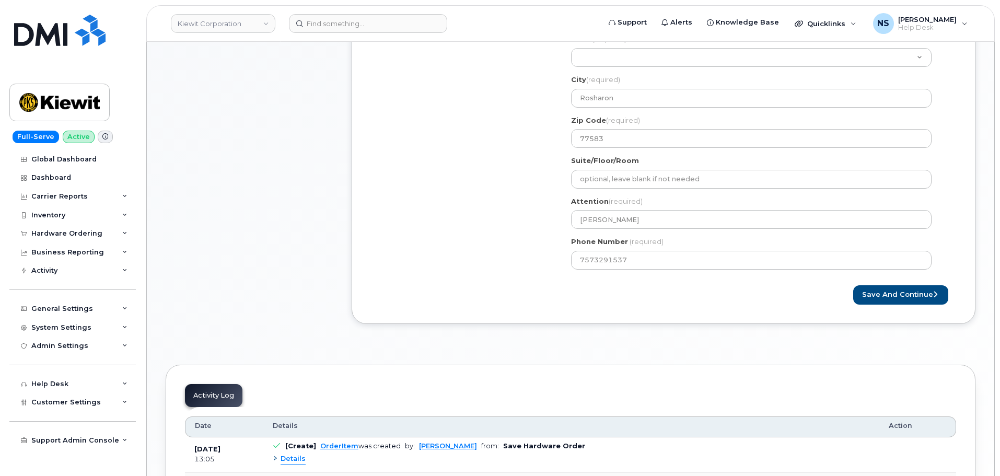
click at [435, 257] on div "Shipping Address New Address New Address 8880 Penrose Ln 4650 Business Center D…" at bounding box center [659, 136] width 577 height 284
click at [904, 304] on div "Created By Noah Shelton Requested By Brandon Rudge Notify the following emails …" at bounding box center [664, 74] width 624 height 500
click at [905, 297] on button "Save and Continue" at bounding box center [901, 294] width 95 height 19
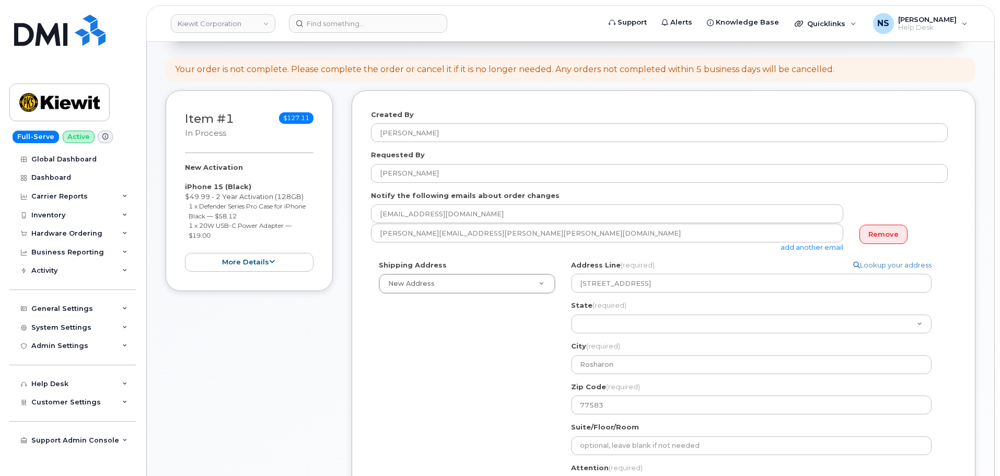
scroll to position [0, 0]
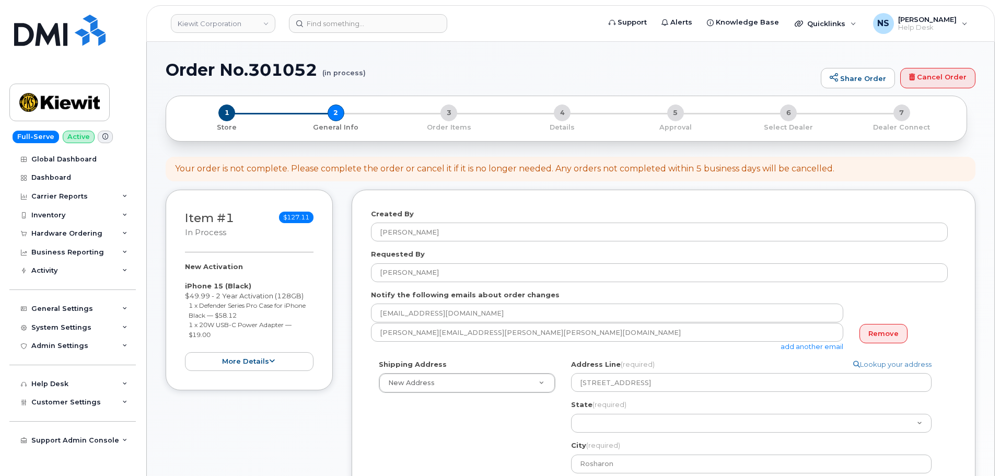
click at [276, 65] on h1 "Order No.301052 (in process)" at bounding box center [491, 70] width 650 height 18
copy h1 "301052"
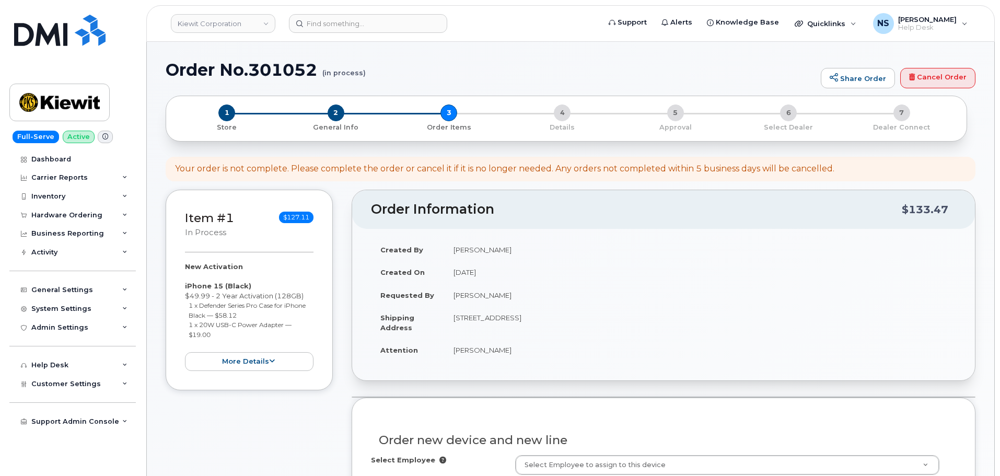
select select
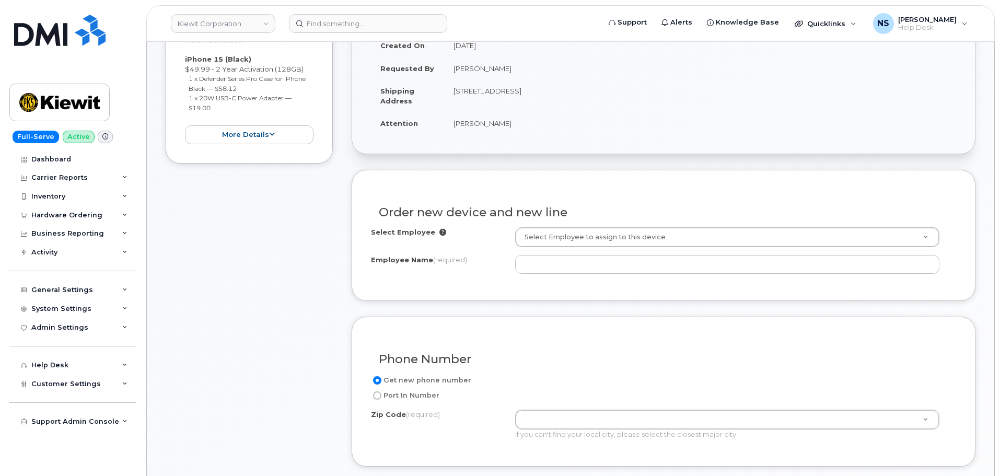
scroll to position [209, 0]
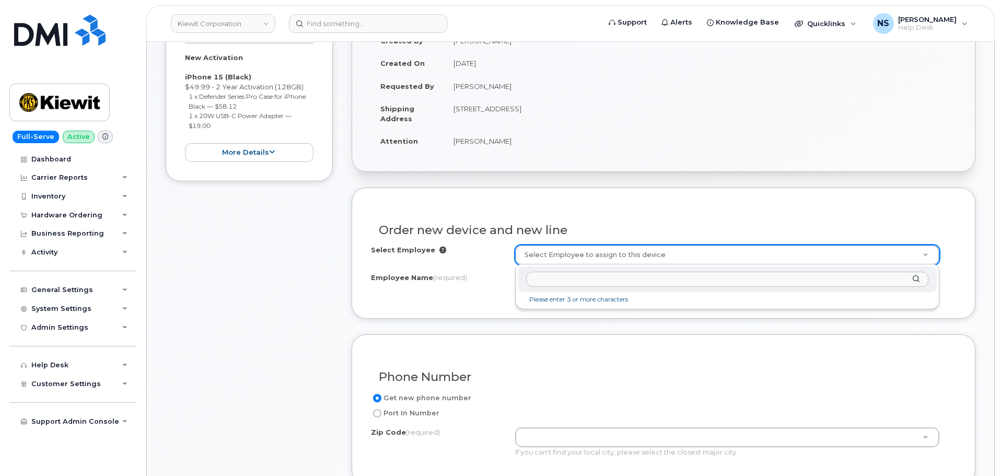
paste input "[PERSON_NAME]"
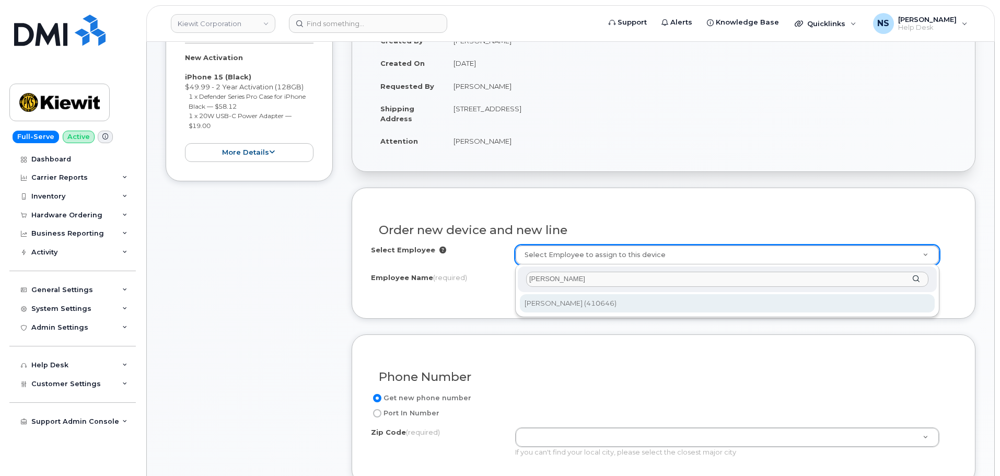
type input "[PERSON_NAME]"
type input "2154753"
type input "[PERSON_NAME]"
type input "[STREET_ADDRESS][PERSON_NAME]"
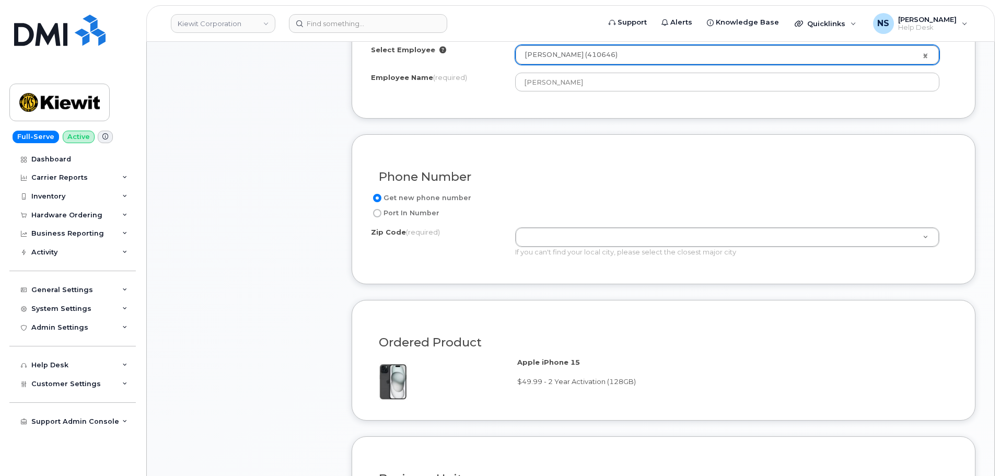
scroll to position [418, 0]
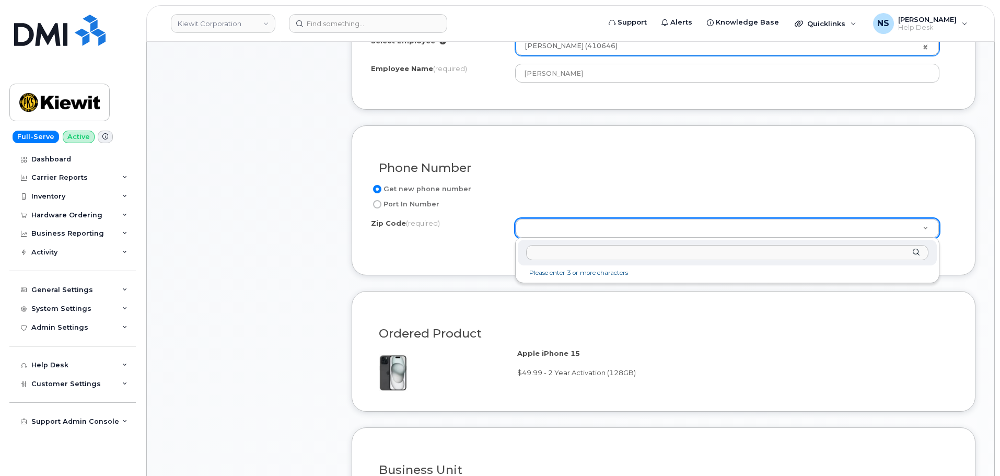
paste input "77583"
type input "77583"
type input "77583 ([GEOGRAPHIC_DATA], [GEOGRAPHIC_DATA])"
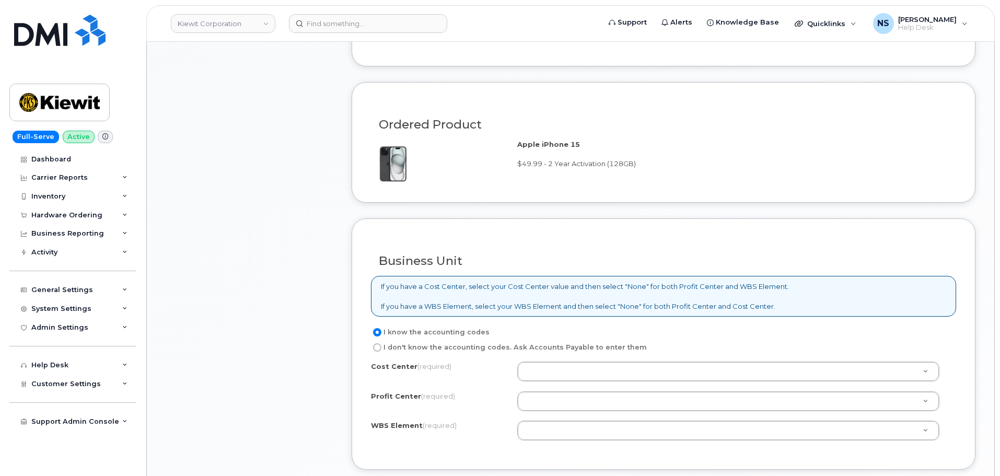
scroll to position [732, 0]
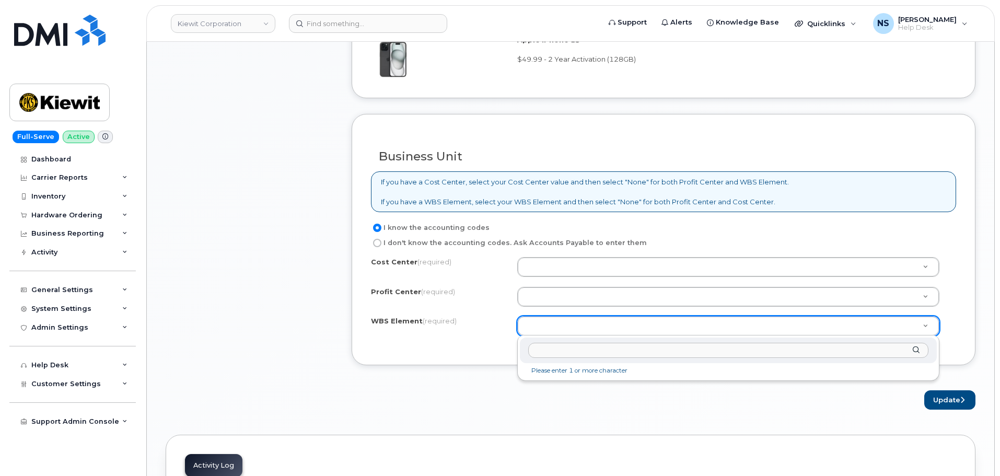
drag, startPoint x: 549, startPoint y: 327, endPoint x: 548, endPoint y: 337, distance: 10.0
paste input "110225.2665"
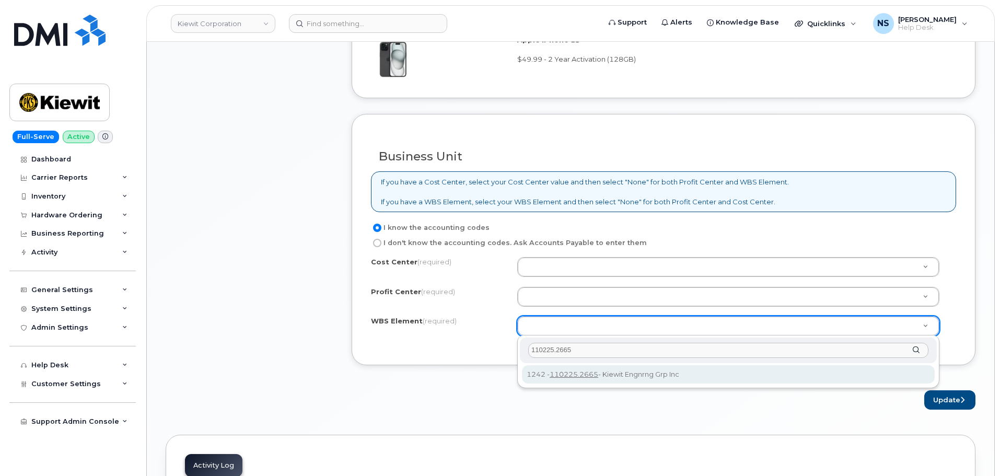
type input "110225.2665"
drag, startPoint x: 600, startPoint y: 373, endPoint x: 611, endPoint y: 345, distance: 30.3
type input "110225.2665"
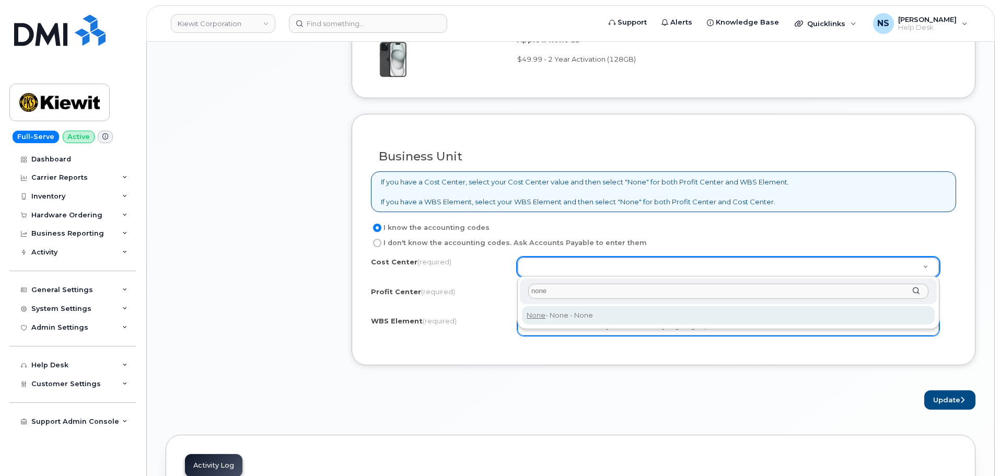
type input "none"
type input "None"
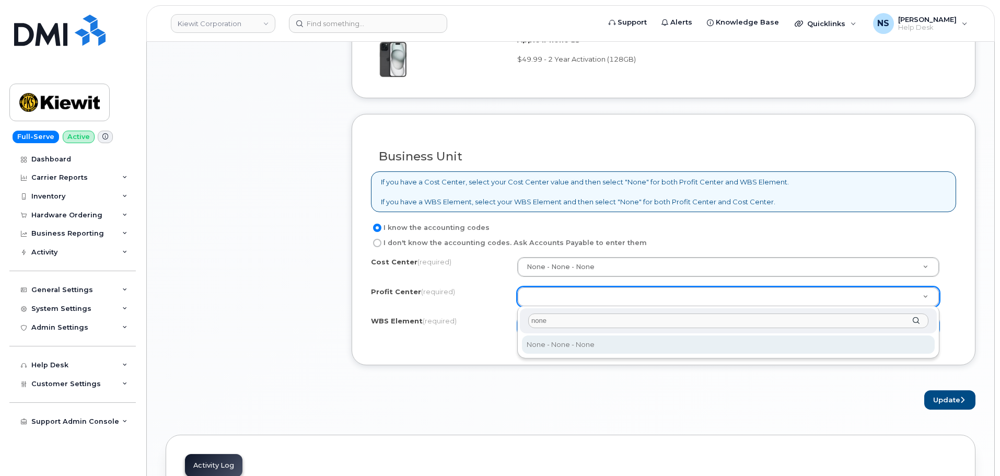
type input "none"
click at [566, 332] on div "none" at bounding box center [728, 321] width 417 height 26
click at [567, 335] on div "none None - None - None" at bounding box center [728, 332] width 422 height 53
select select "None"
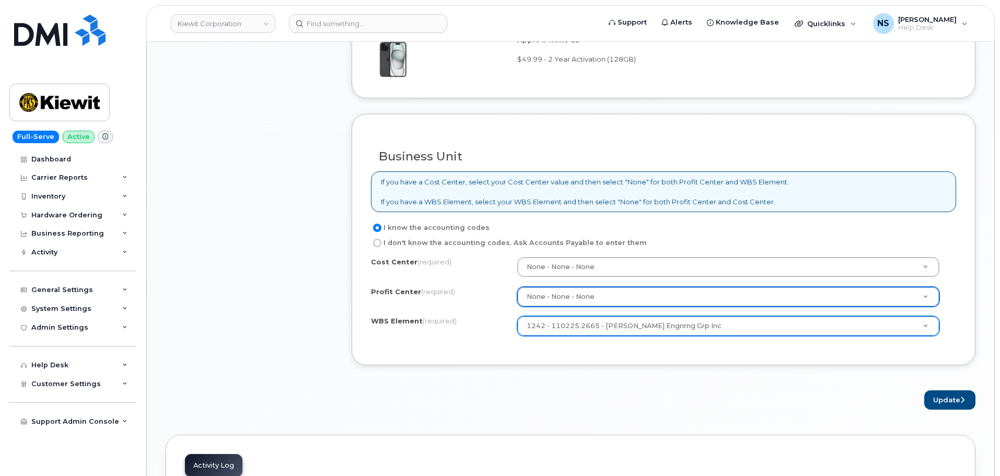
click at [565, 361] on div "Business Unit If you have a Cost Center, select your Cost Center value and then…" at bounding box center [664, 239] width 624 height 251
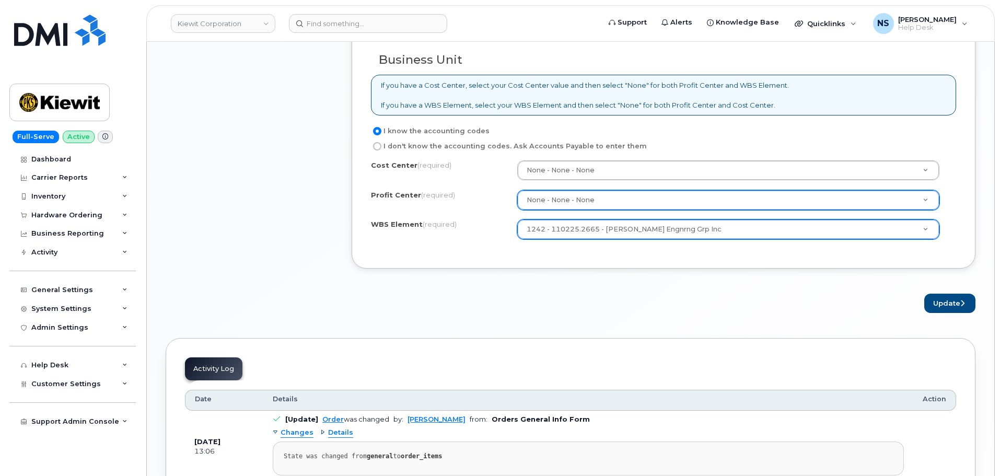
scroll to position [836, 0]
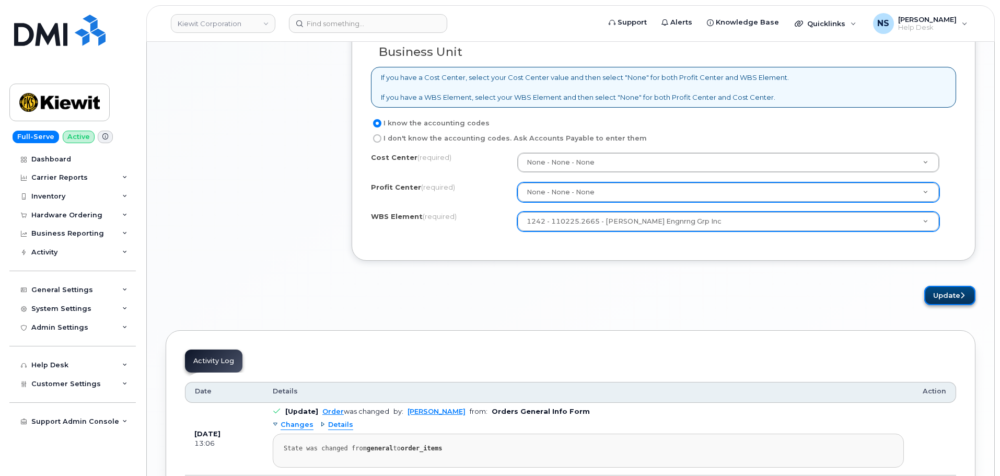
click at [955, 296] on button "Update" at bounding box center [950, 295] width 51 height 19
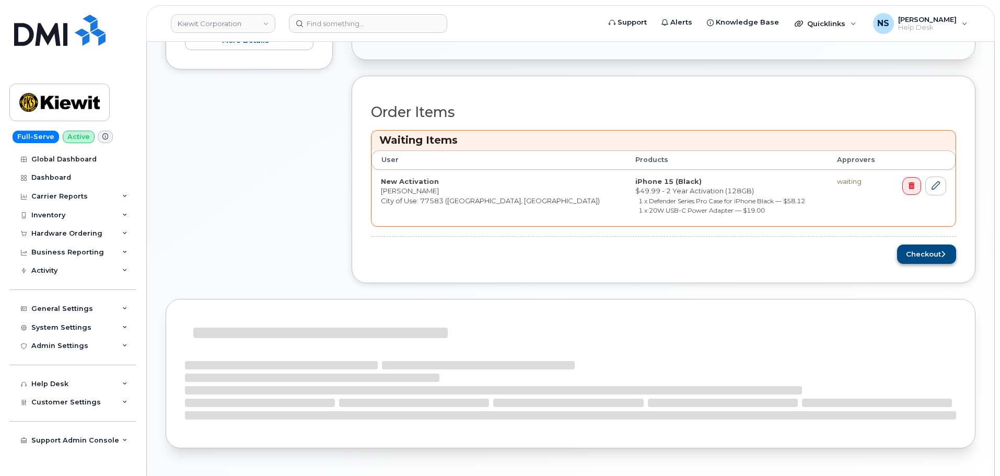
scroll to position [354, 0]
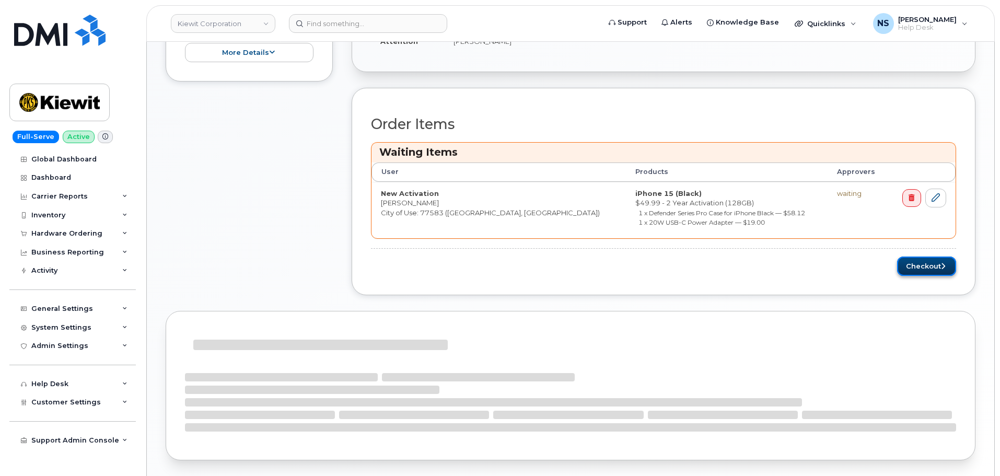
click at [925, 268] on button "Checkout" at bounding box center [927, 266] width 59 height 19
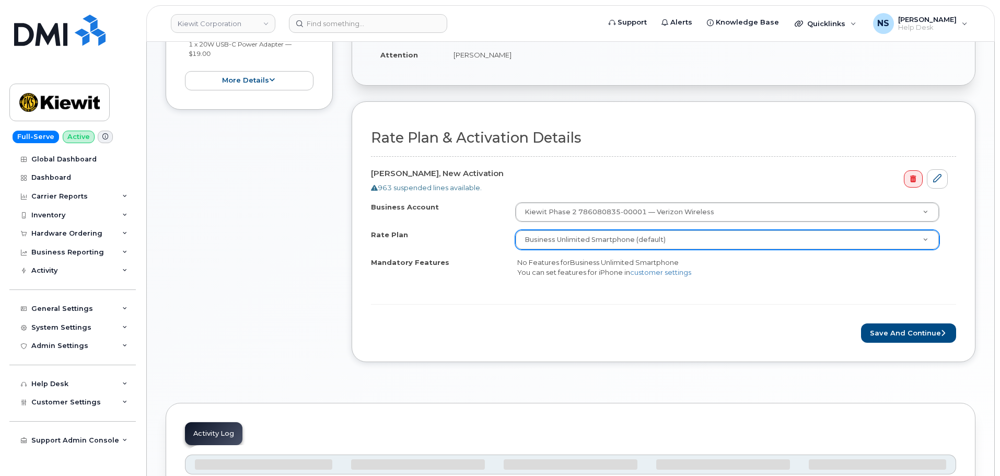
scroll to position [261, 0]
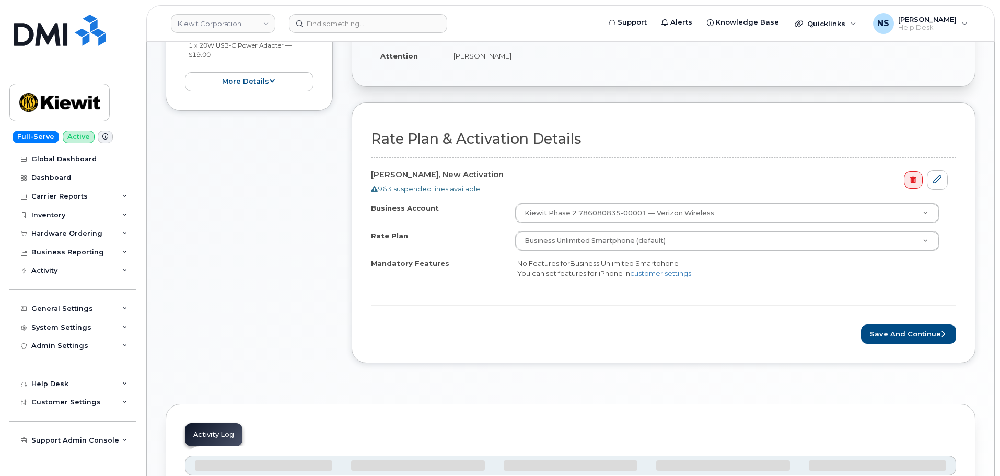
click at [944, 320] on form "Rate Plan & Activation Details [PERSON_NAME], New Activation 963 suspended line…" at bounding box center [663, 237] width 585 height 213
click at [945, 327] on button "Save and Continue" at bounding box center [908, 334] width 95 height 19
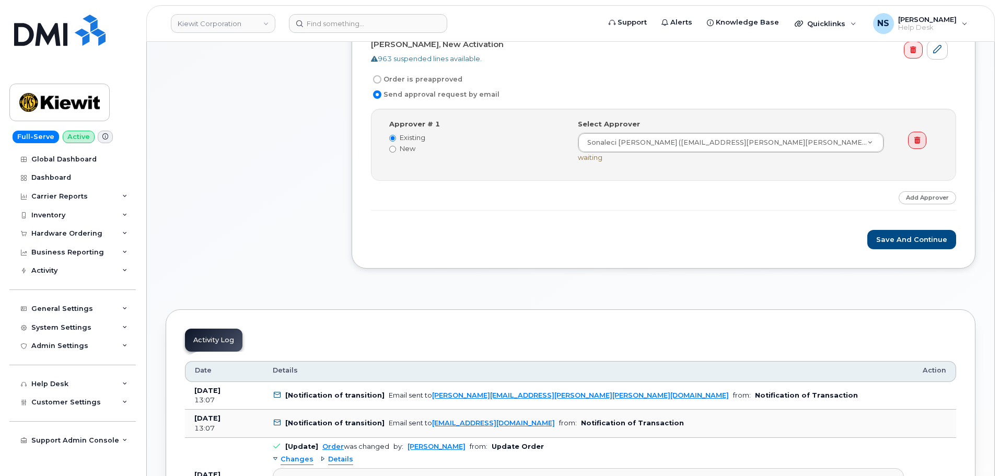
scroll to position [261, 0]
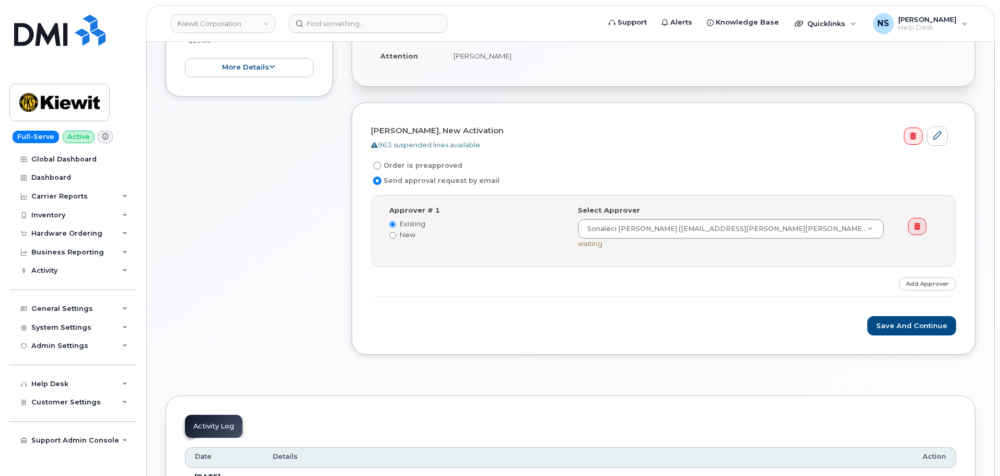
click at [727, 266] on div "Approver # 1 Existing New Select Approver Sonaleci Lizarraga (SONALECI.LIZARRAG…" at bounding box center [663, 231] width 585 height 72
click at [886, 321] on button "Save and Continue" at bounding box center [912, 325] width 89 height 19
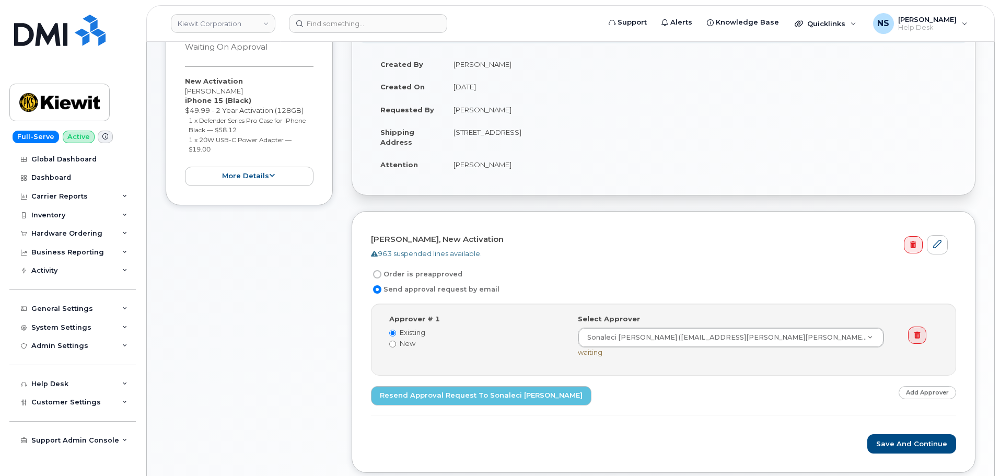
scroll to position [314, 0]
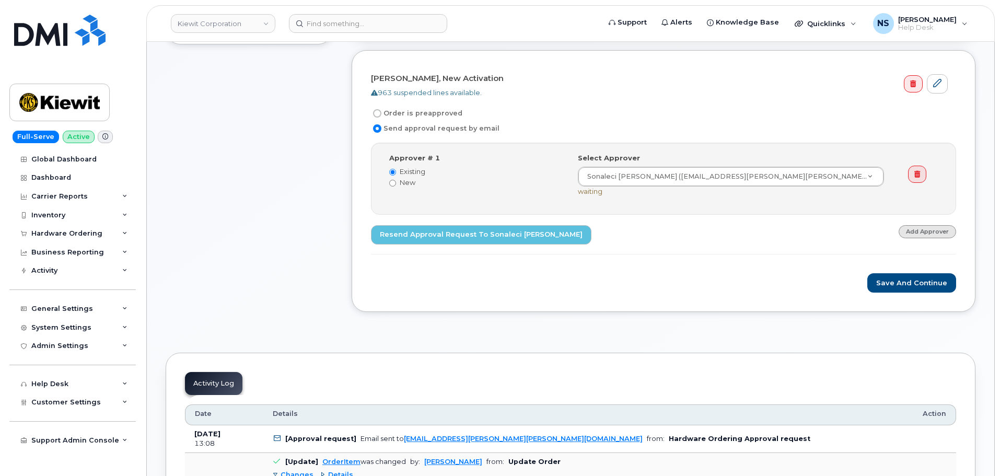
click at [922, 228] on link "Add Approver" at bounding box center [927, 231] width 57 height 13
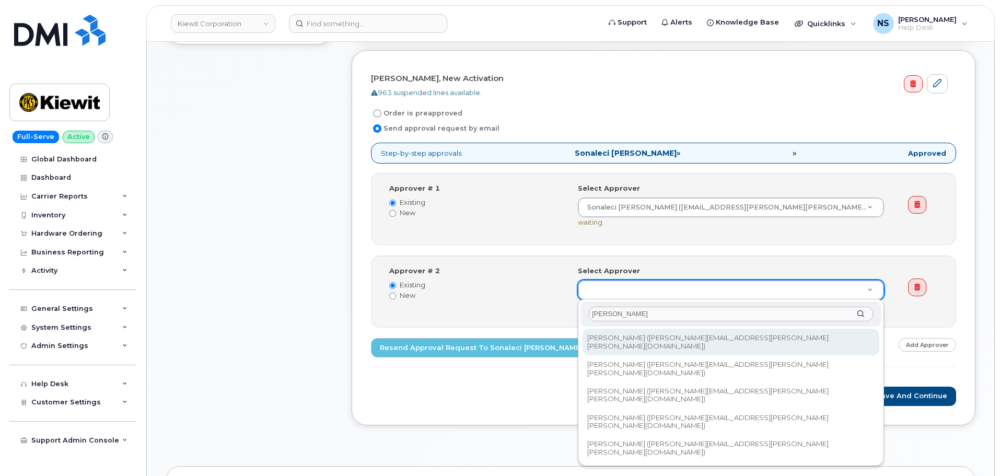
type input "="
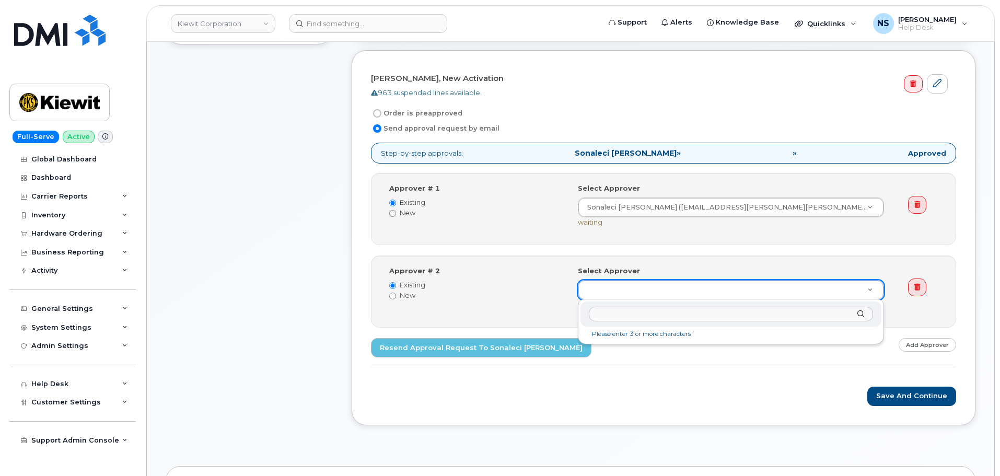
paste input "[PERSON_NAME]"
type input "[PERSON_NAME]"
drag, startPoint x: 645, startPoint y: 315, endPoint x: 601, endPoint y: 313, distance: 44.0
click at [600, 313] on input "Brandon Rudge" at bounding box center [731, 314] width 284 height 15
type input "D"
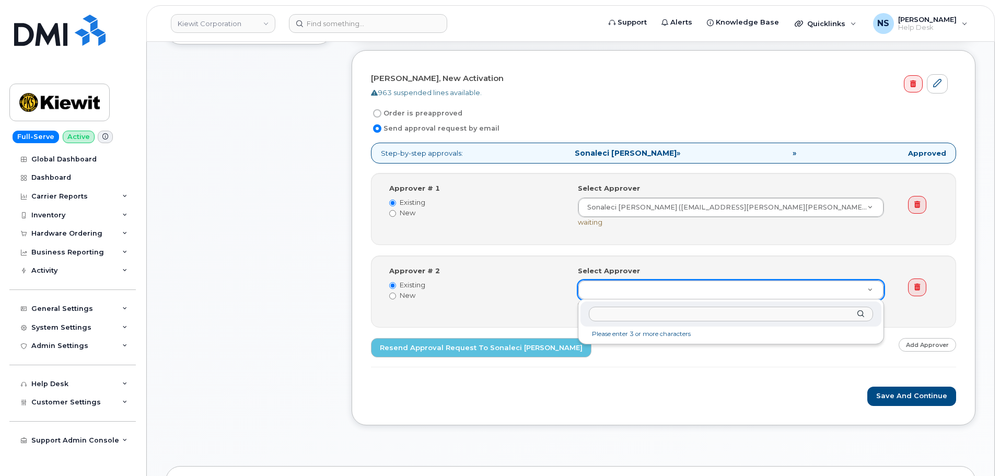
type input "S"
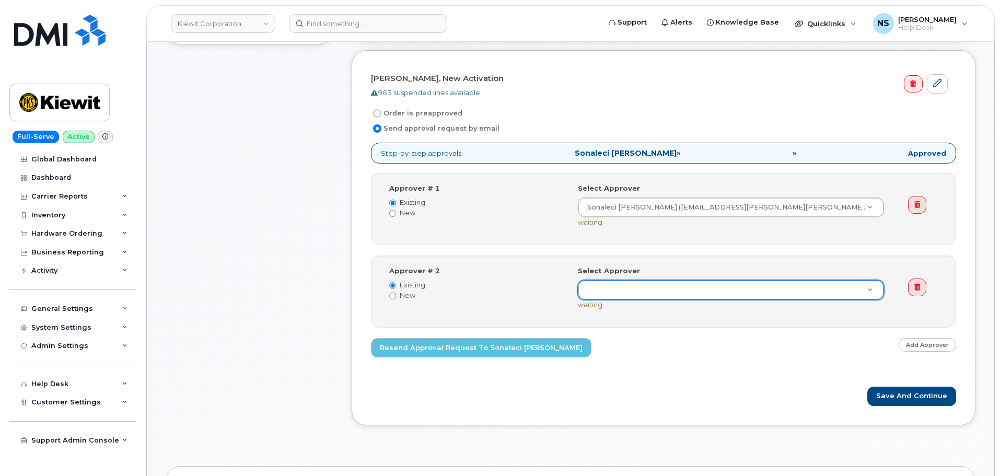
click at [914, 295] on link at bounding box center [917, 288] width 18 height 18
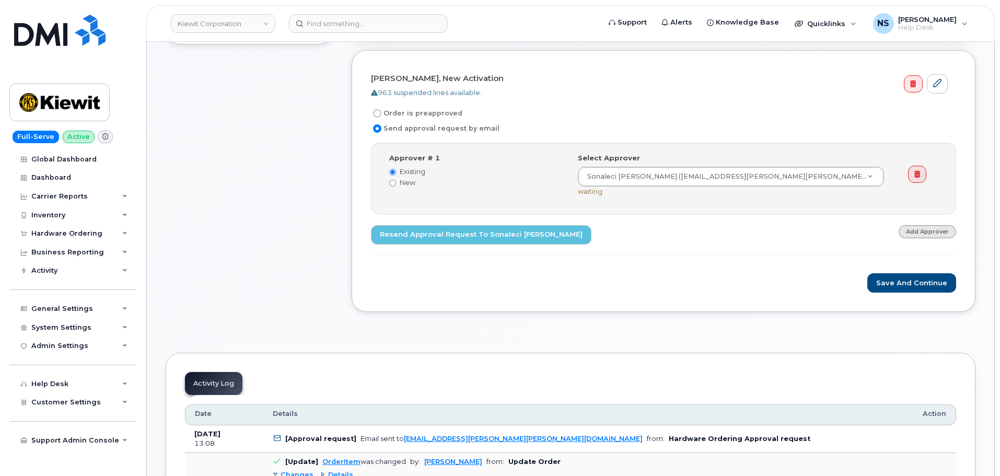
click at [931, 227] on link "Add Approver" at bounding box center [927, 231] width 57 height 13
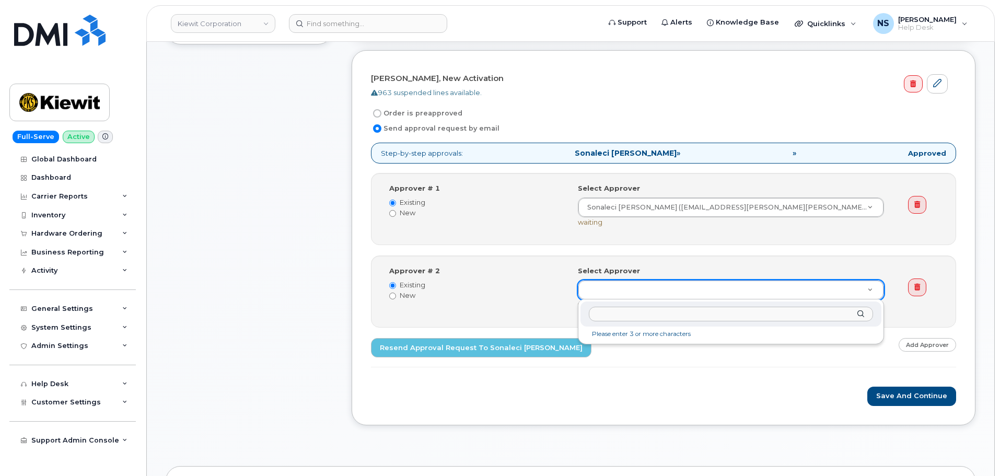
type input "Y"
type input "W"
type input "Wa"
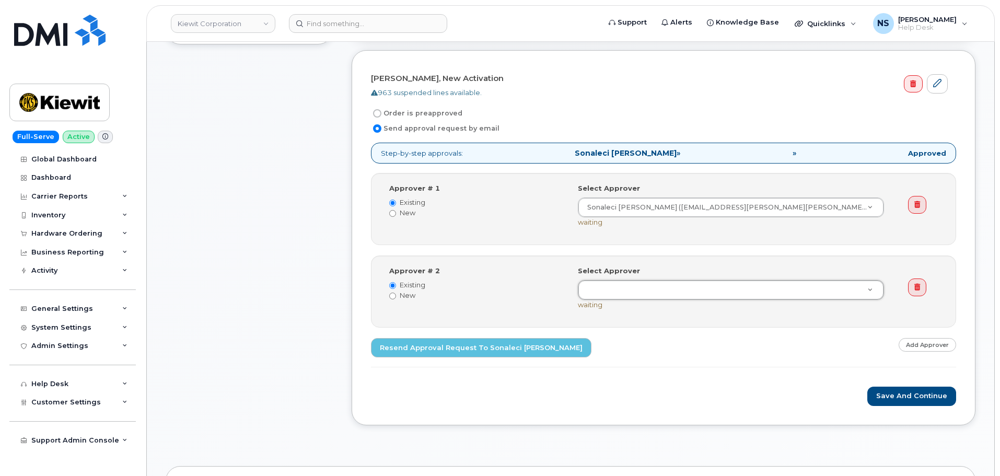
click at [411, 295] on label "New" at bounding box center [475, 296] width 173 height 10
click at [396, 295] on input "New" at bounding box center [392, 296] width 7 height 7
radio input "true"
radio input "false"
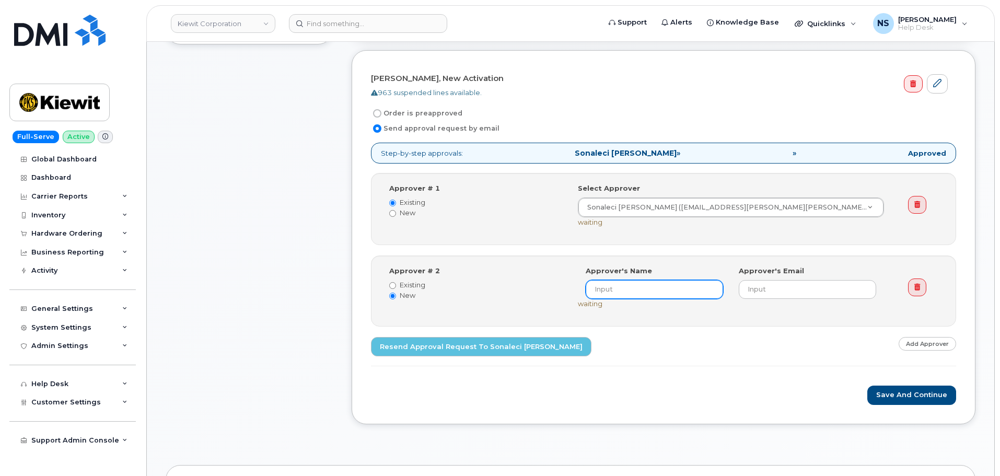
click at [600, 281] on input at bounding box center [654, 289] width 137 height 19
paste input "Wael Sbeih"
click at [623, 291] on input "Wael Sbeih" at bounding box center [654, 289] width 137 height 19
click at [625, 288] on input "Wael Sbeih" at bounding box center [654, 289] width 137 height 19
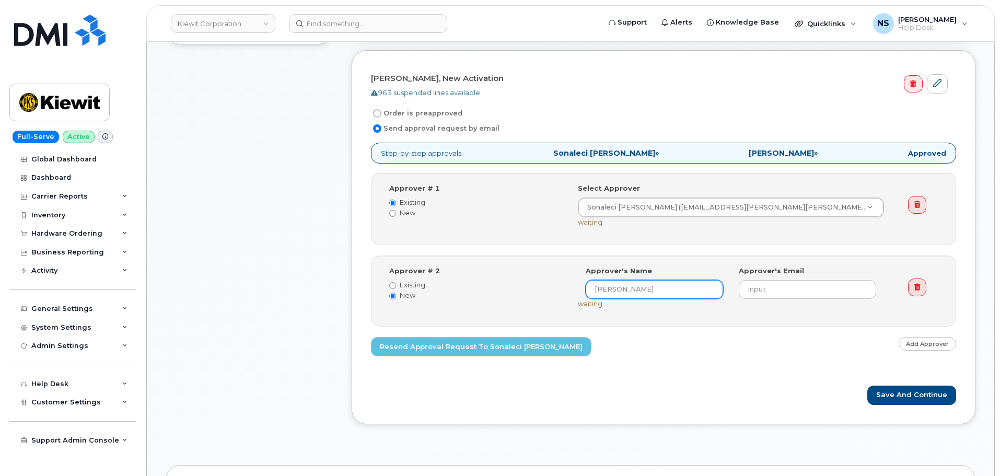
click at [625, 288] on input "Wael Sbeih" at bounding box center [654, 289] width 137 height 19
type input "Wael Sbeih"
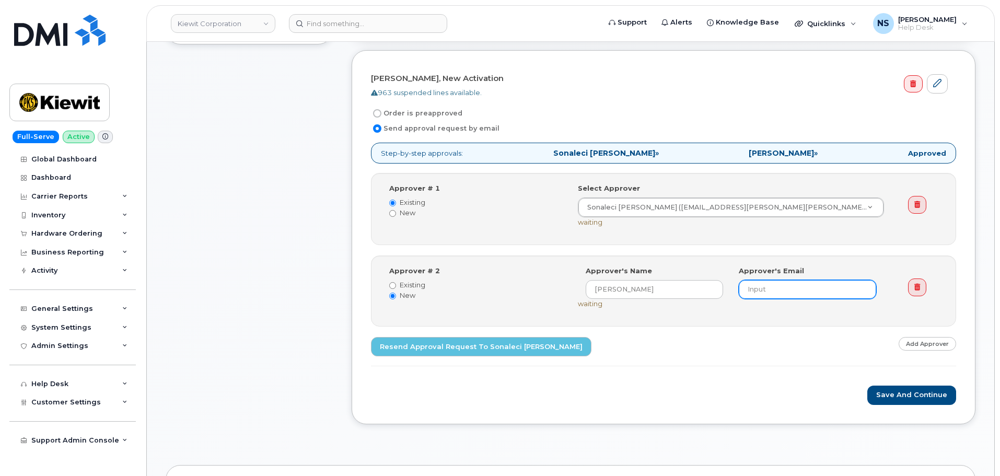
click at [780, 296] on input "email" at bounding box center [807, 289] width 137 height 19
paste input "Sbeih"
type input "Sbeih"
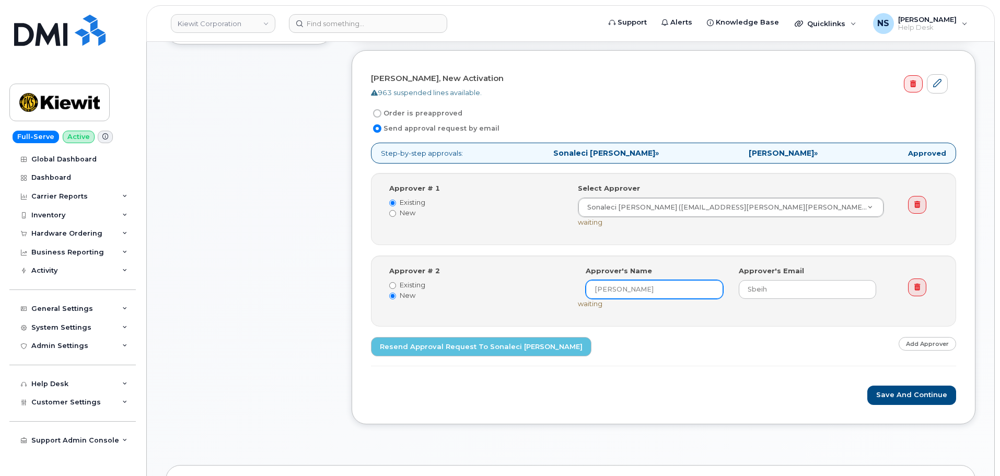
click at [625, 291] on input "Wael Sbeih" at bounding box center [654, 289] width 137 height 19
drag, startPoint x: 671, startPoint y: 380, endPoint x: 675, endPoint y: 374, distance: 7.5
click at [671, 376] on form "Brandon Rudge, New Activation 963 suspended lines available. Order is preapprov…" at bounding box center [663, 238] width 585 height 336
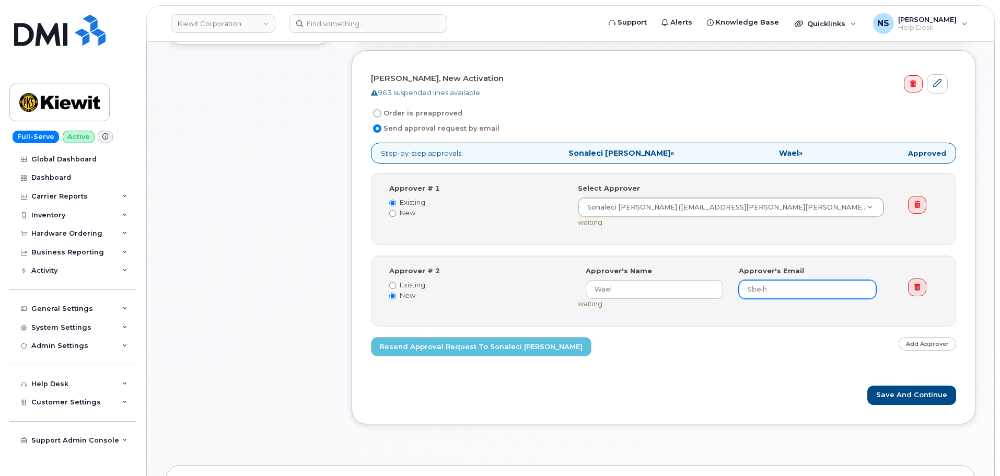
click at [766, 290] on input "Sbeih" at bounding box center [807, 289] width 137 height 19
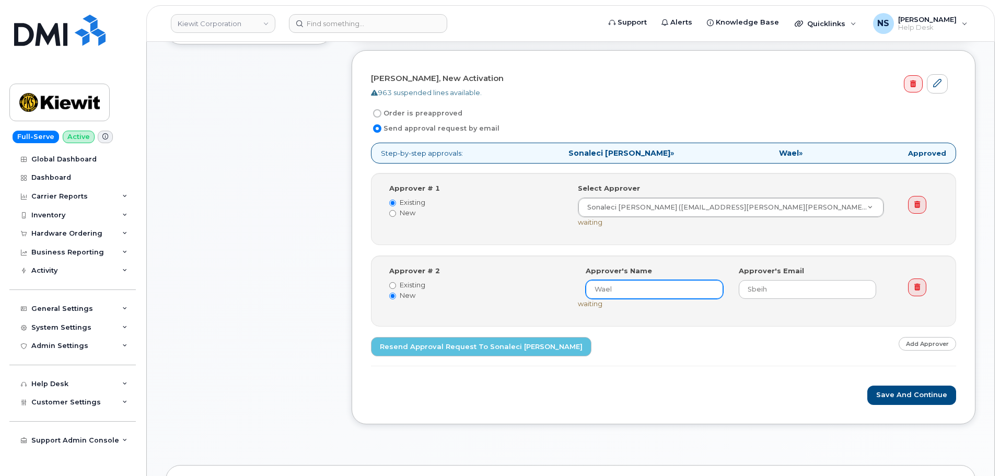
click at [698, 292] on input "Wael" at bounding box center [654, 289] width 137 height 19
paste input "Sbeih"
click at [672, 293] on input "Wael" at bounding box center [654, 289] width 137 height 19
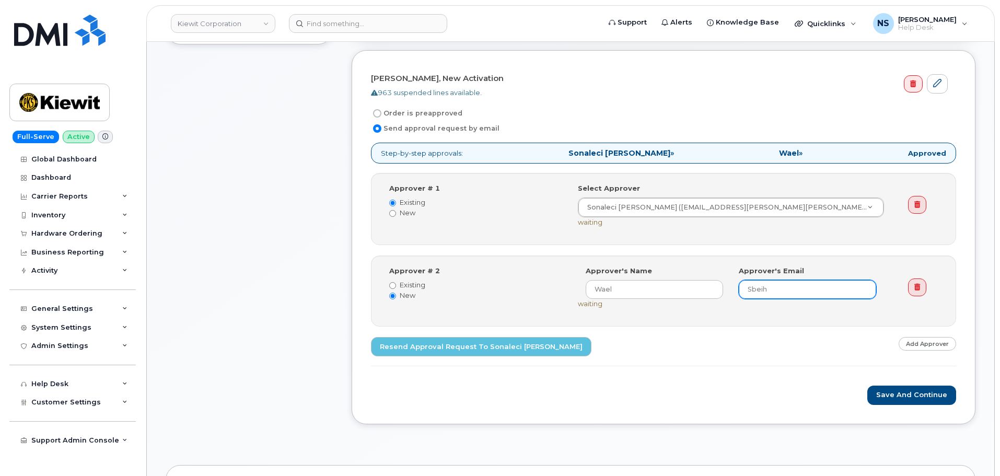
click at [758, 293] on input "Sbeih" at bounding box center [807, 289] width 137 height 19
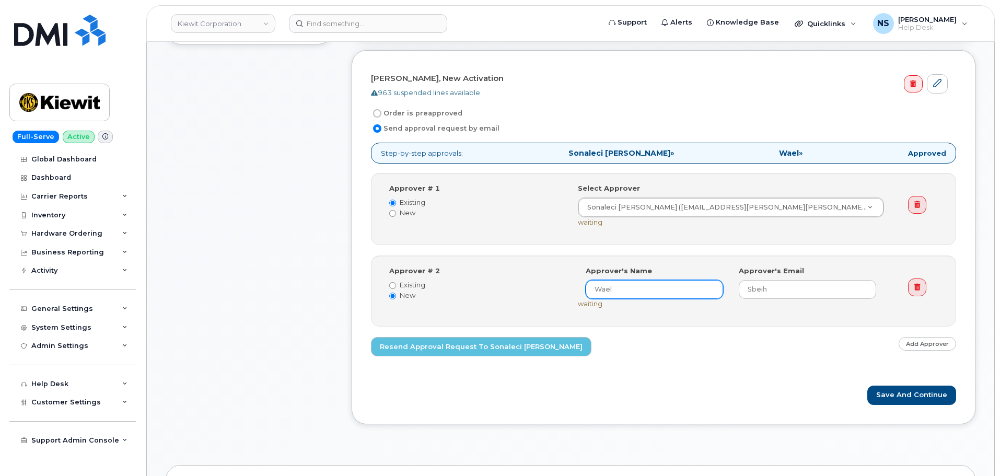
click at [660, 290] on input "Wael" at bounding box center [654, 289] width 137 height 19
paste input "Sbeih"
type input "Wael Sbeih"
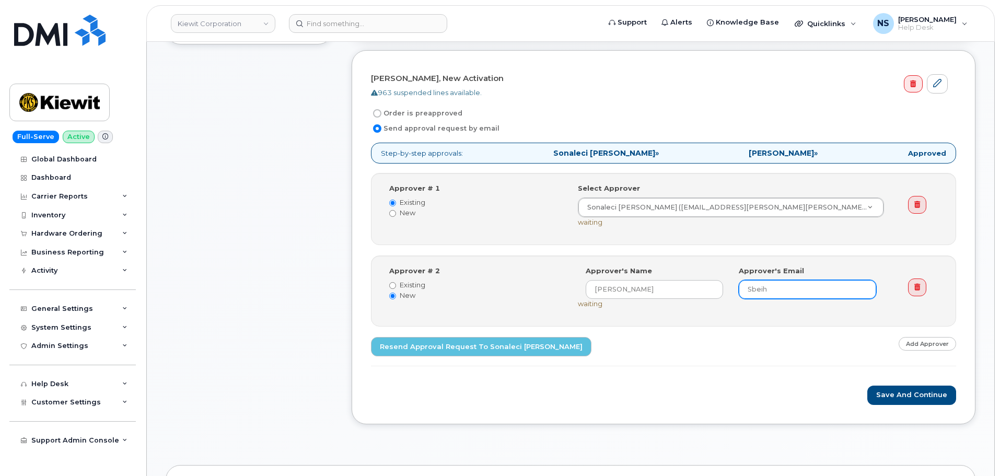
click at [752, 296] on input "Sbeih" at bounding box center [807, 289] width 137 height 19
click at [765, 294] on input "Sbeih" at bounding box center [807, 289] width 137 height 19
paste input "WAEL.SBEIH@KIEWIT.COM"
type input "WAEL.SBEIH@KIEWIT.COM"
click at [706, 326] on div "Step-by-step approvals: Sonaleci Lizarraga » Wael Sbeih » Approved Approver # 1…" at bounding box center [663, 255] width 585 height 224
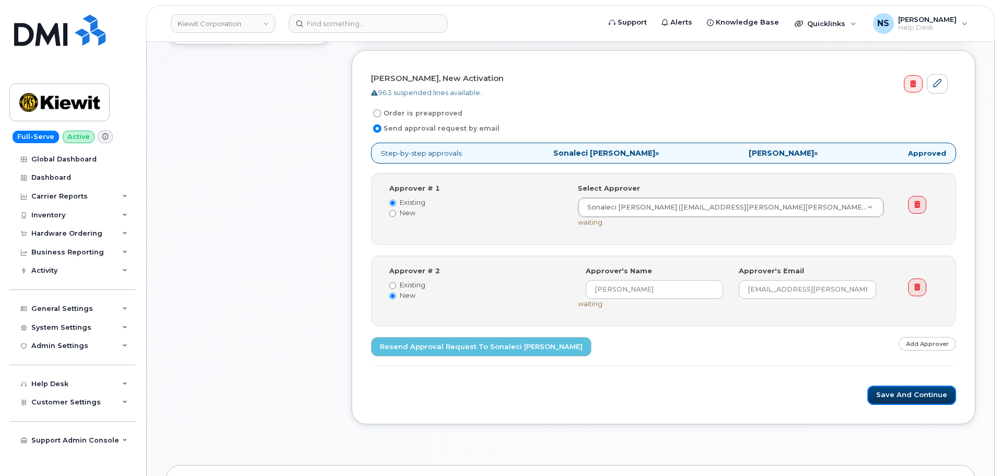
drag, startPoint x: 901, startPoint y: 393, endPoint x: 901, endPoint y: 385, distance: 7.9
click at [901, 385] on form "Brandon Rudge, New Activation 963 suspended lines available. Order is preapprov…" at bounding box center [663, 238] width 585 height 336
click at [905, 392] on button "Save and Continue" at bounding box center [912, 395] width 89 height 19
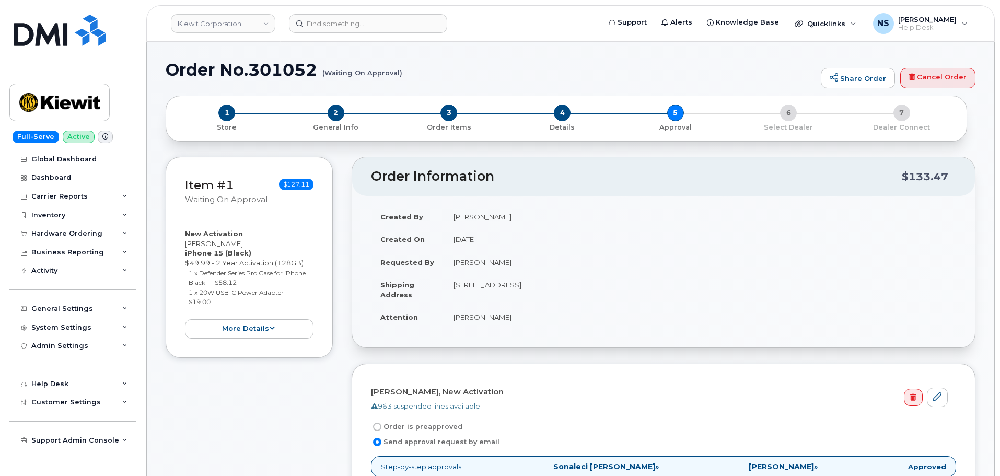
click at [275, 68] on h1 "Order No.301052 (Waiting On Approval)" at bounding box center [491, 70] width 650 height 18
copy h1 "301052"
click at [342, 26] on input at bounding box center [368, 23] width 158 height 19
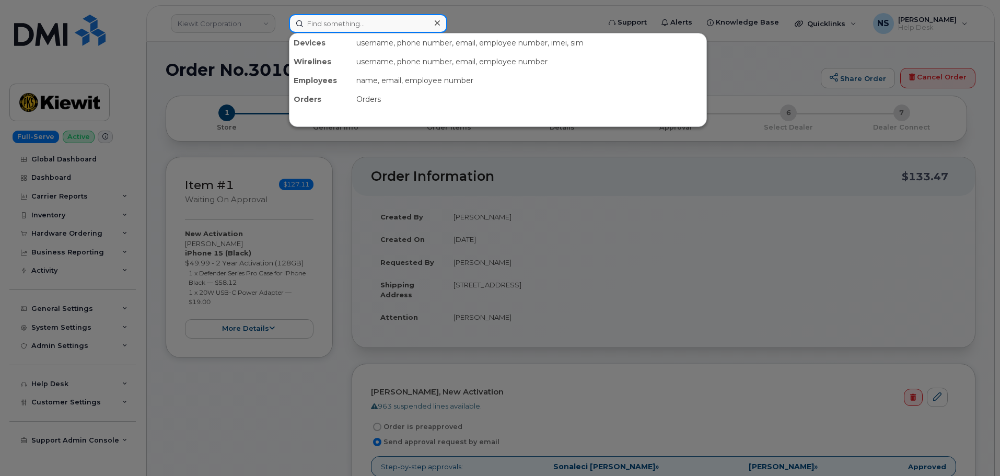
paste input "298197"
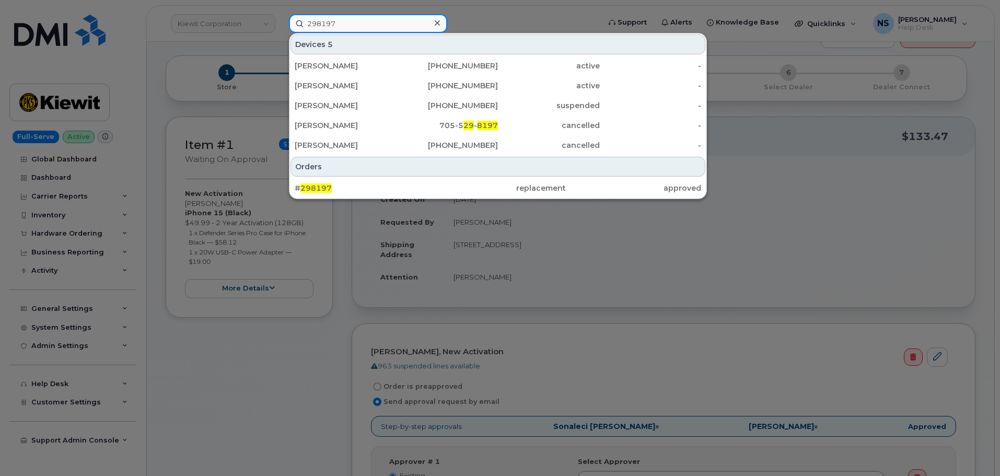
scroll to position [52, 0]
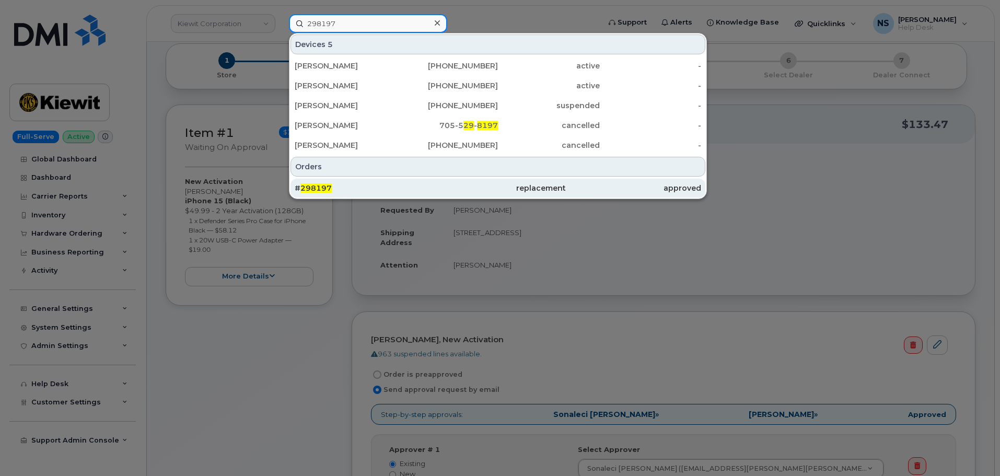
type input "298197"
click at [657, 185] on div "approved" at bounding box center [633, 188] width 135 height 10
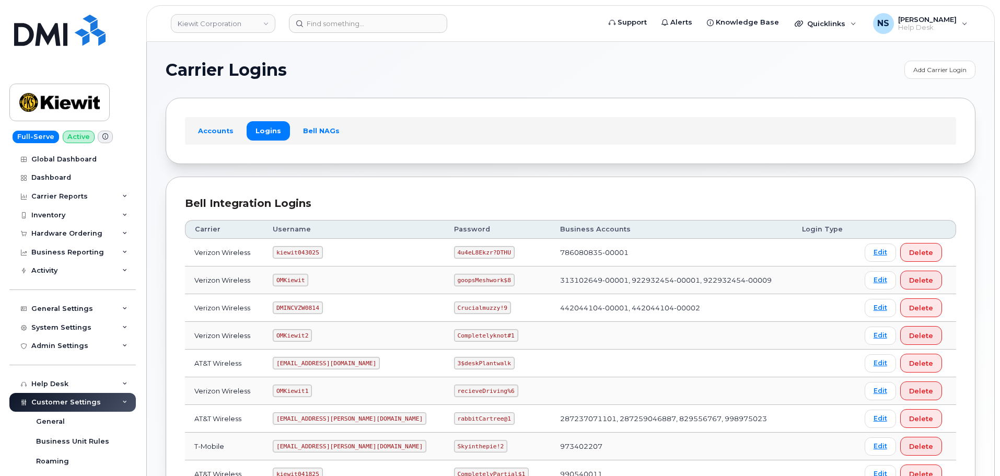
click at [302, 255] on code "kiewit043025" at bounding box center [298, 252] width 50 height 13
copy code "kiewit043025"
click at [454, 257] on code "4u4eL8Ekzr?DTHU" at bounding box center [484, 252] width 61 height 13
click at [454, 255] on code "4u4eL8Ekzr?DTHU" at bounding box center [484, 252] width 61 height 13
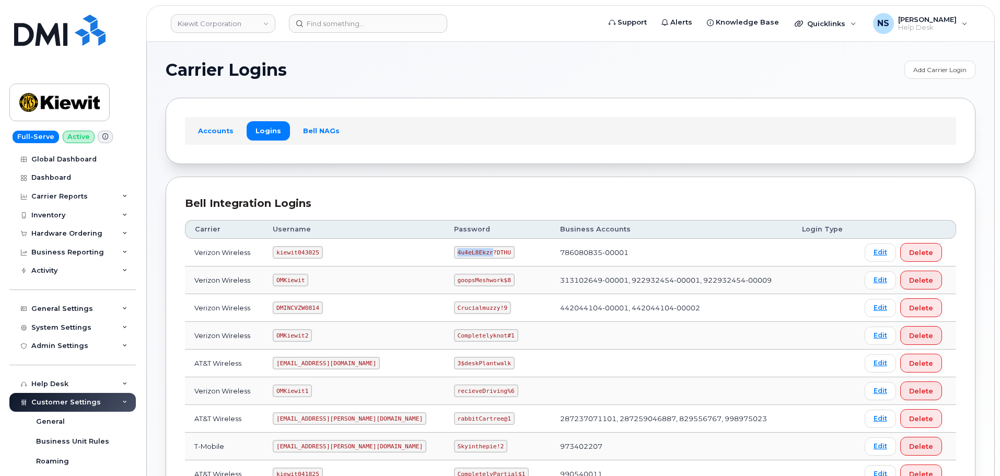
click at [454, 255] on code "4u4eL8Ekzr?DTHU" at bounding box center [484, 252] width 61 height 13
copy code "4u4eL8Ekzr?DTHU"
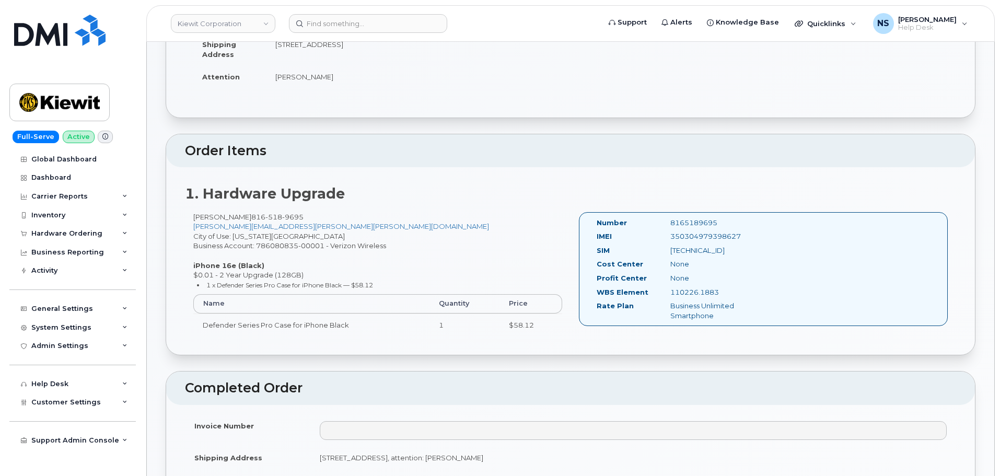
scroll to position [314, 0]
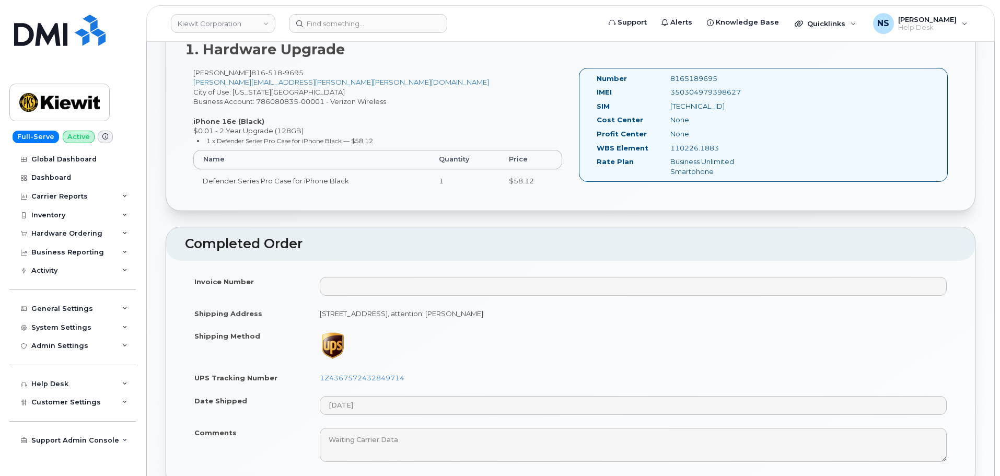
click at [709, 93] on div "350304979398627" at bounding box center [714, 92] width 103 height 10
copy div "350304979398627"
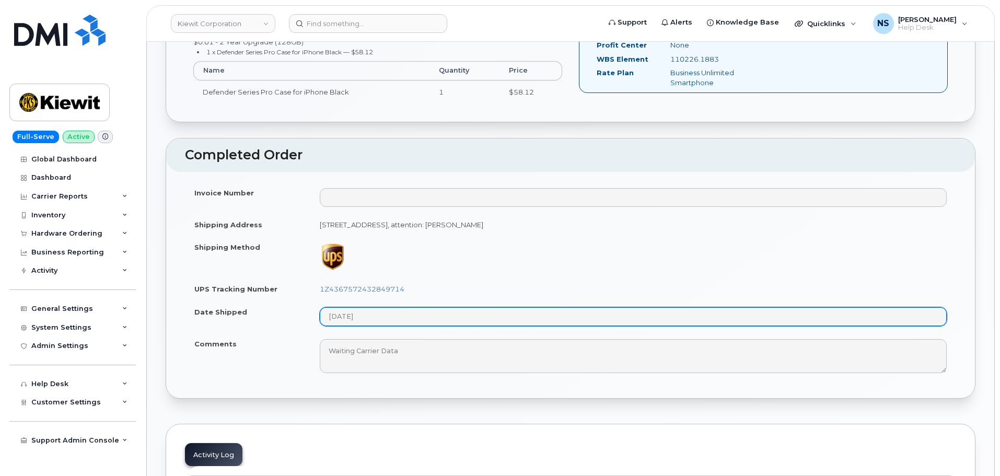
scroll to position [418, 0]
